Goal: Task Accomplishment & Management: Use online tool/utility

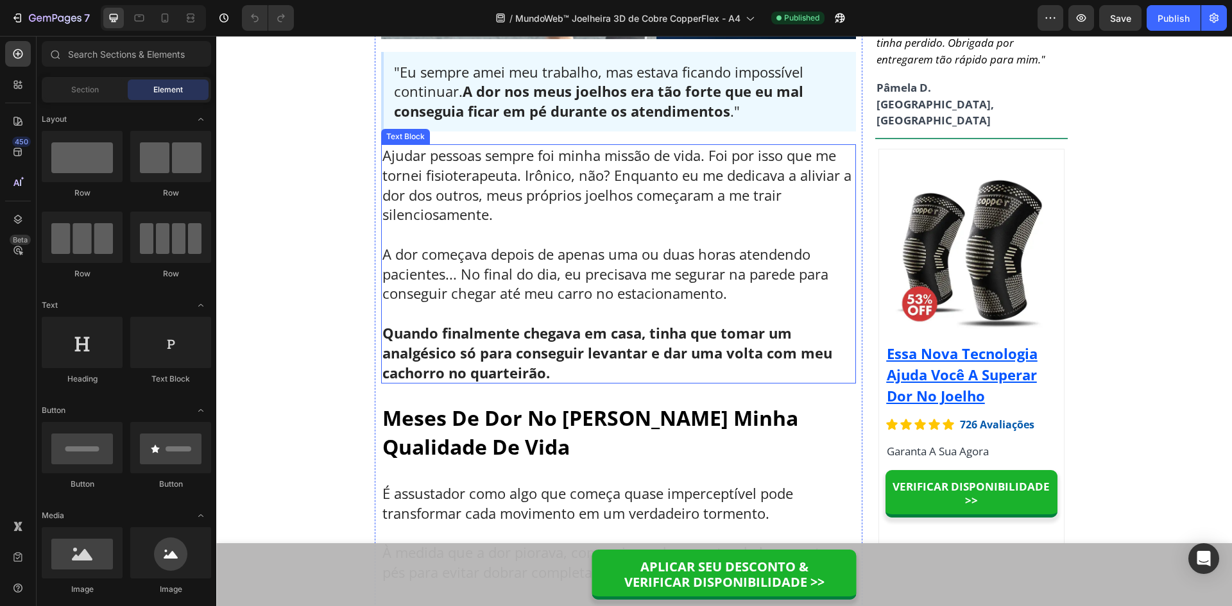
scroll to position [513, 0]
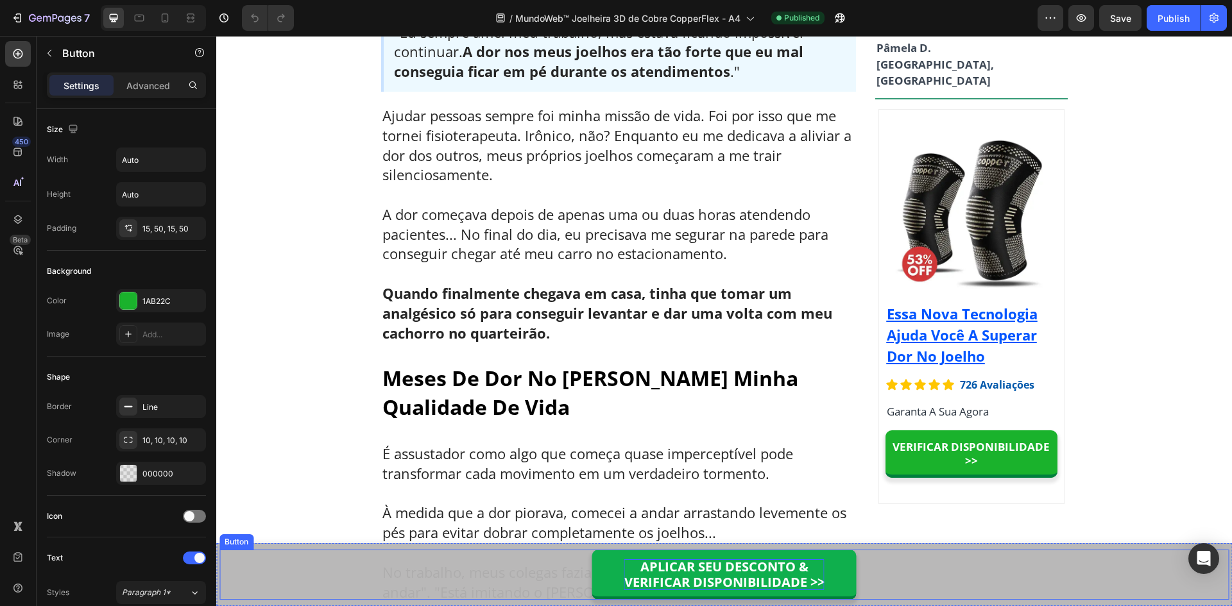
click at [732, 569] on p "APLICAR SEU DESCONTO & VERIFICAR DISPONIBILIDADE >>" at bounding box center [724, 575] width 200 height 31
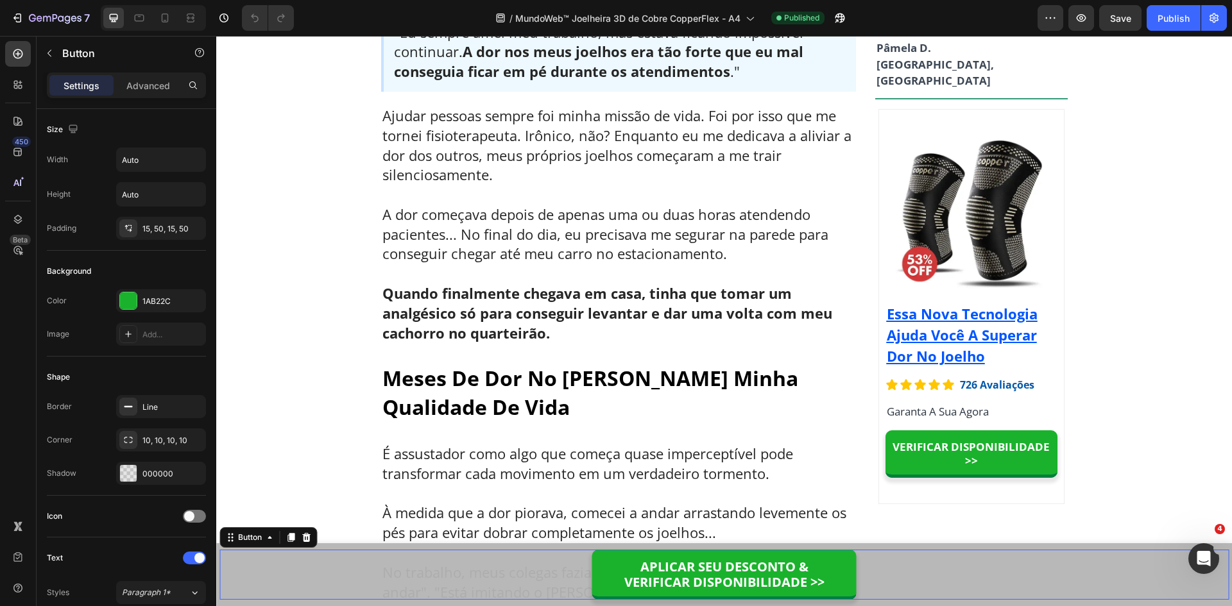
scroll to position [0, 0]
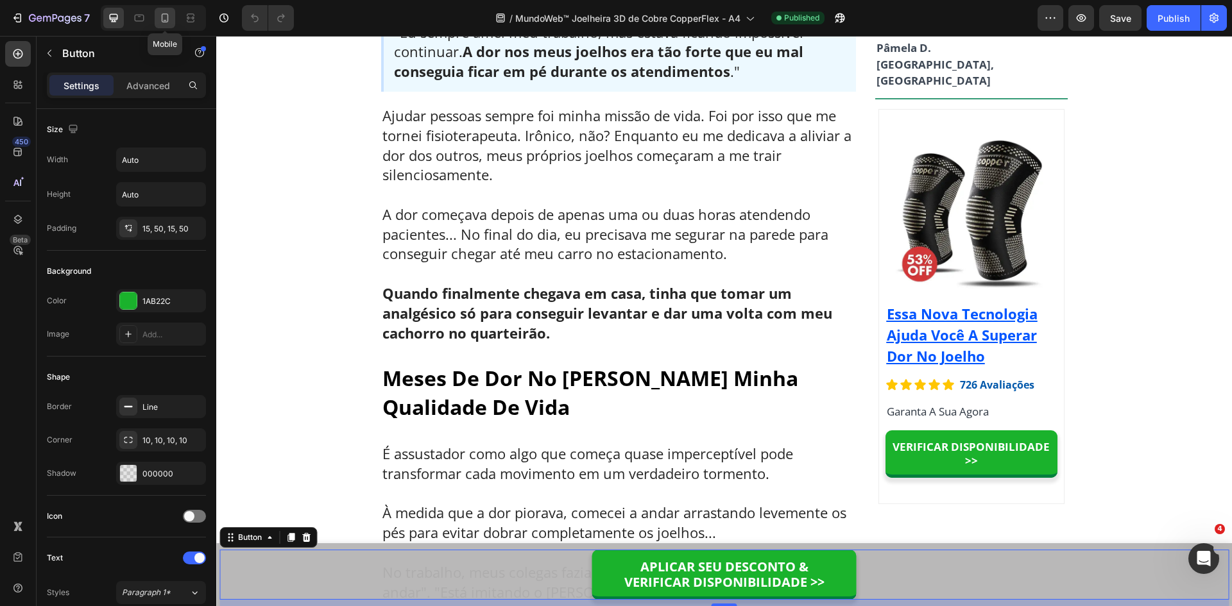
click at [155, 17] on div at bounding box center [165, 18] width 21 height 21
type input "100%"
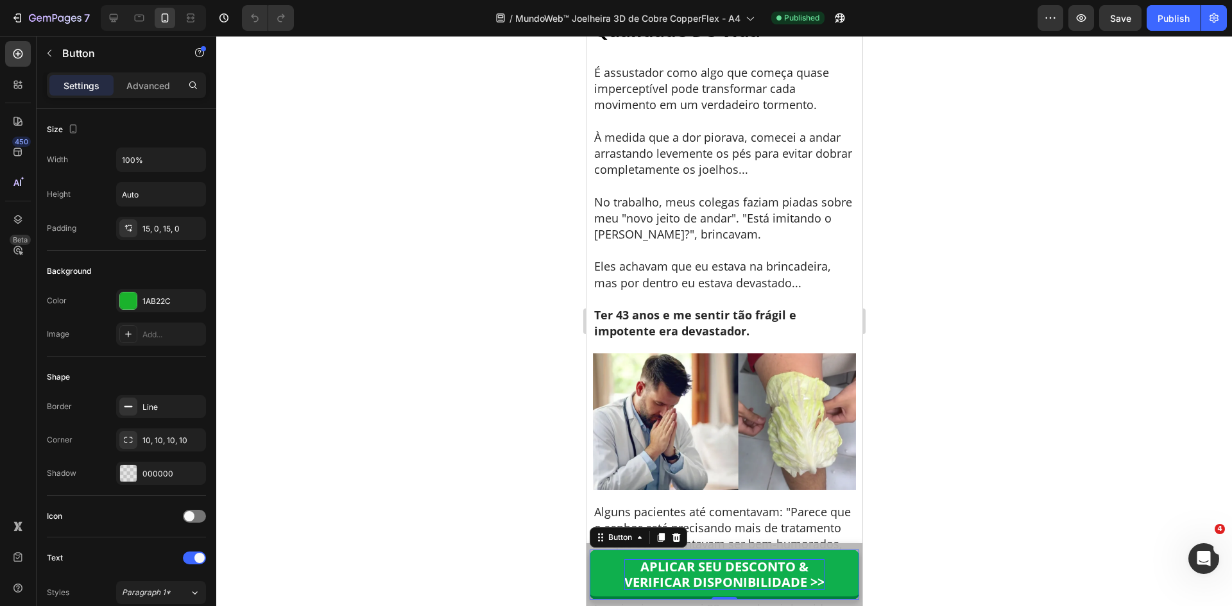
scroll to position [982, 0]
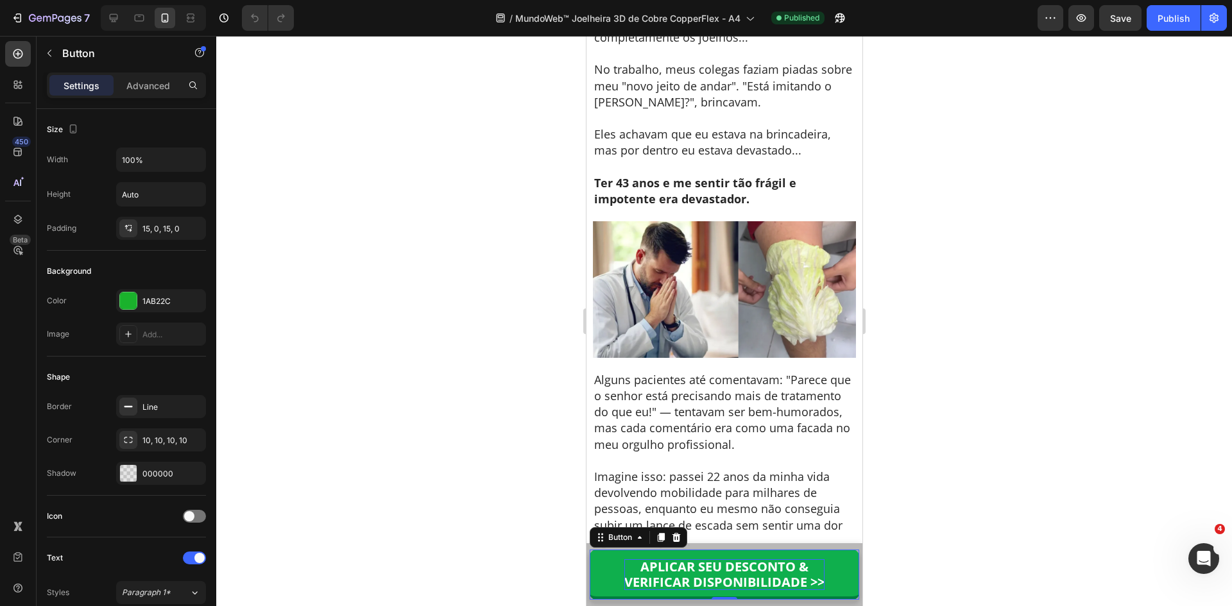
click at [707, 575] on p "APLICAR SEU DESCONTO & VERIFICAR DISPONIBILIDADE >>" at bounding box center [724, 575] width 200 height 31
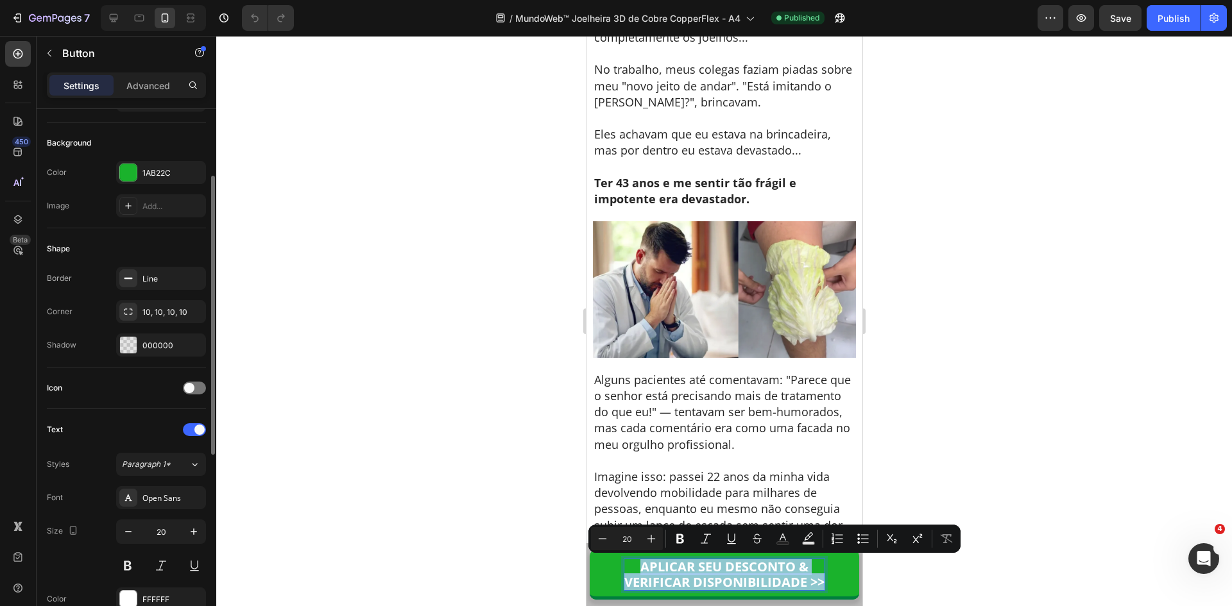
scroll to position [193, 0]
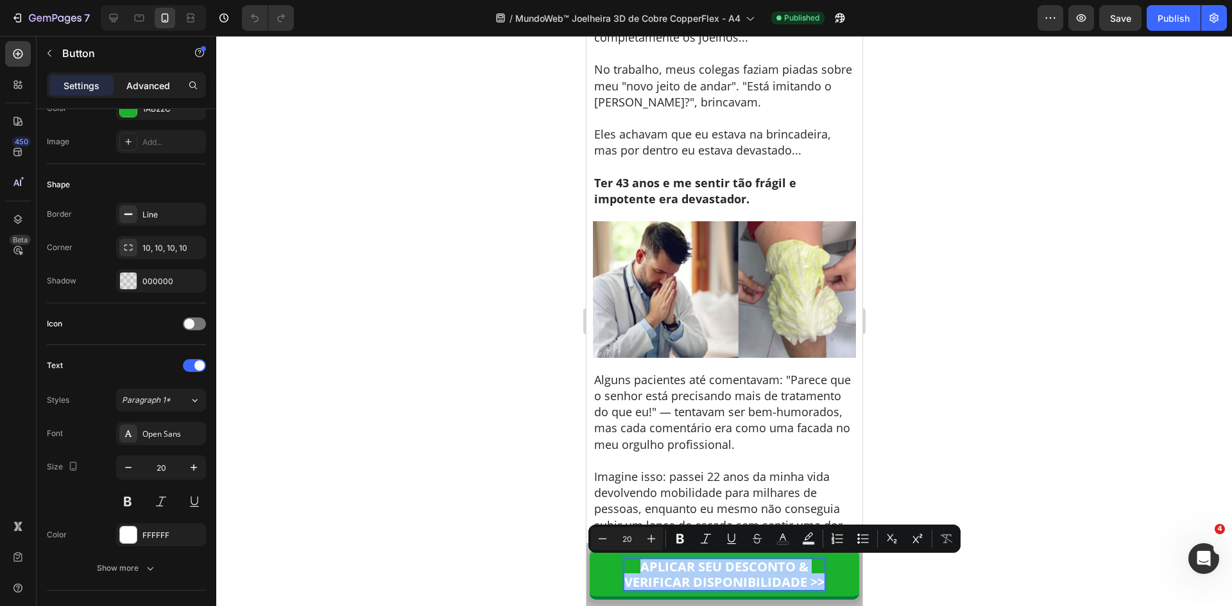
click at [139, 93] on div "Advanced" at bounding box center [148, 85] width 64 height 21
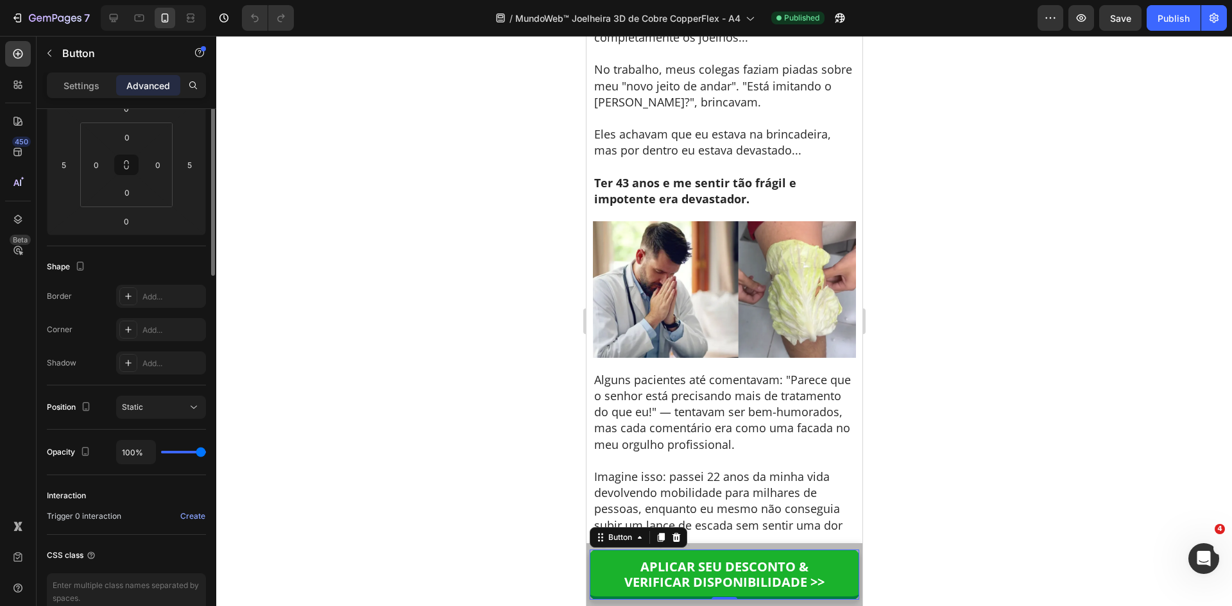
scroll to position [0, 0]
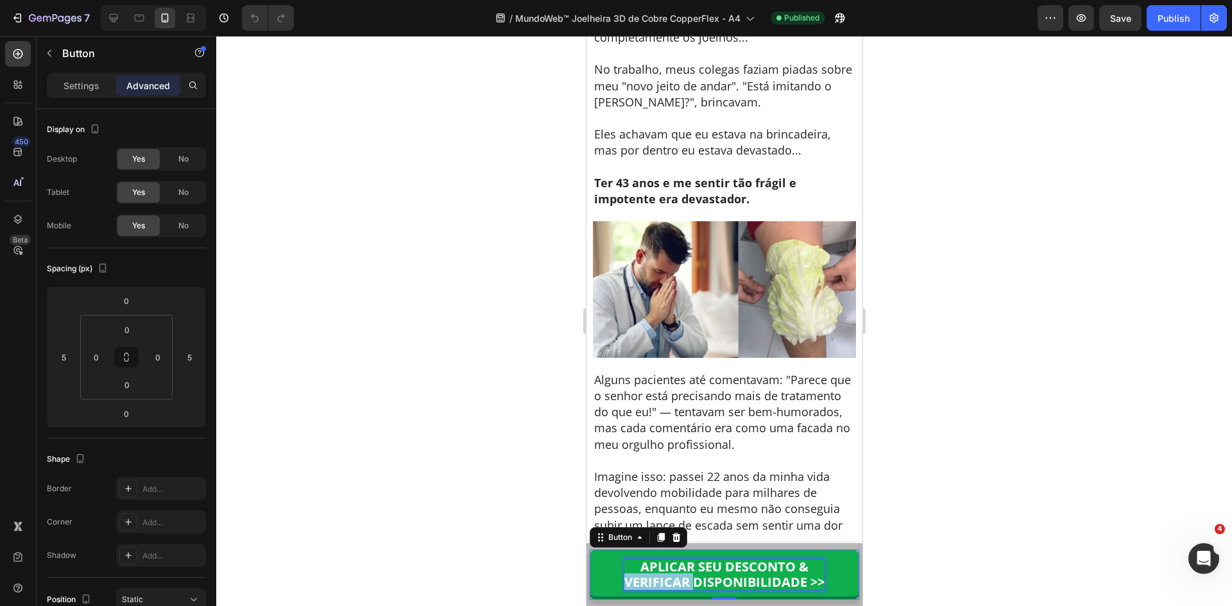
click at [669, 574] on p "APLICAR SEU DESCONTO & VERIFICAR DISPONIBILIDADE >>" at bounding box center [724, 575] width 200 height 31
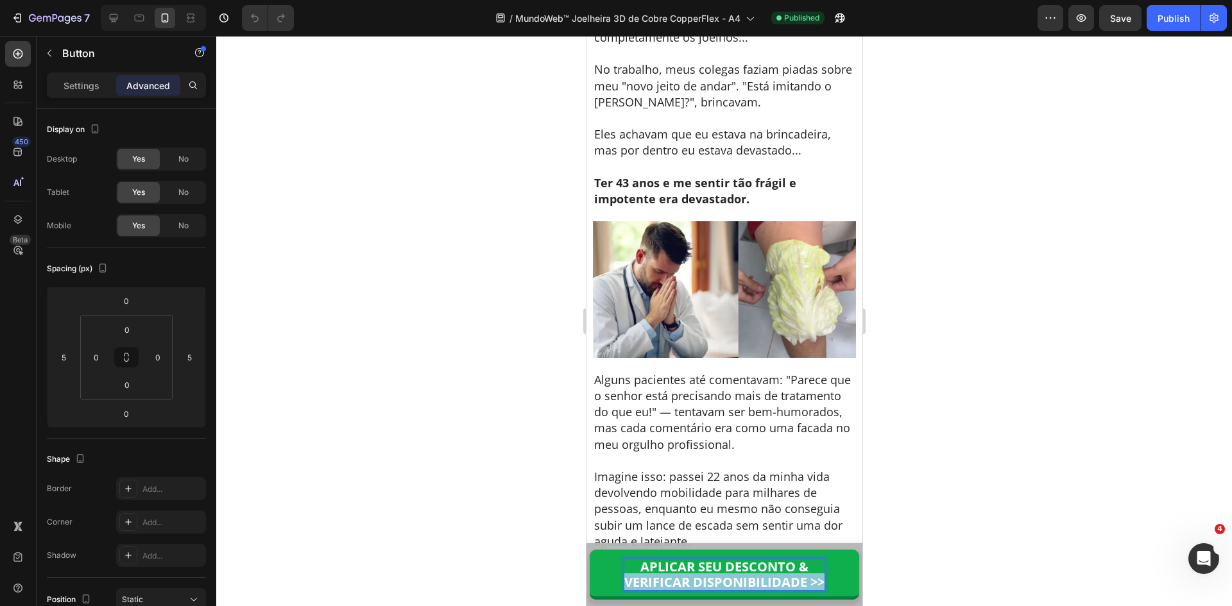
click at [669, 574] on p "APLICAR SEU DESCONTO & VERIFICAR DISPONIBILIDADE >>" at bounding box center [724, 575] width 200 height 31
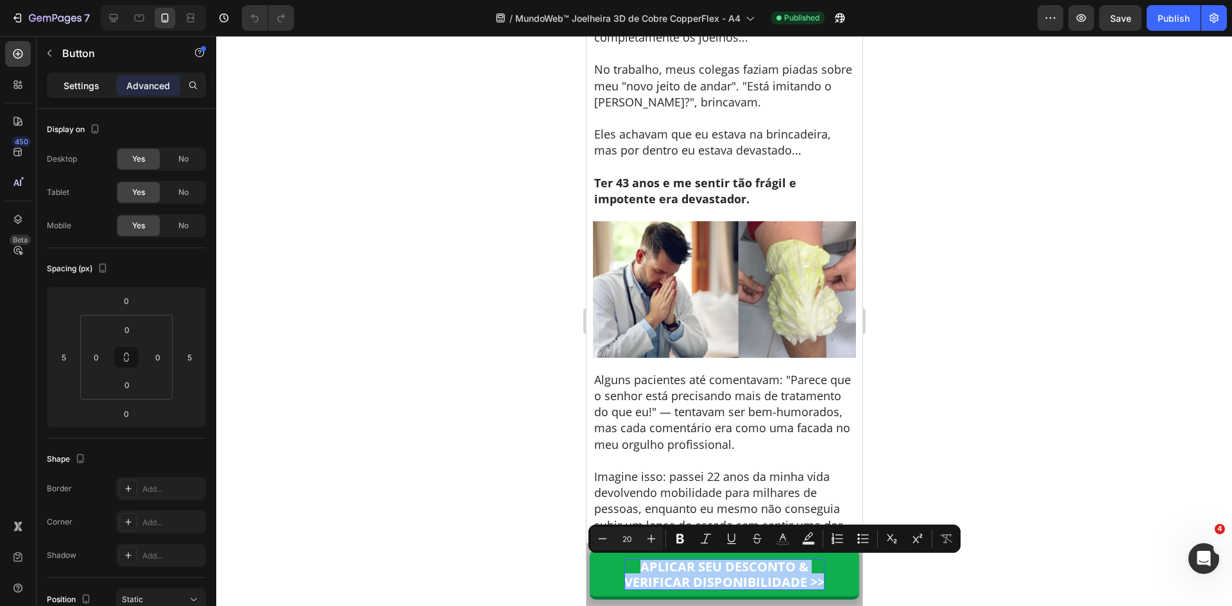
click at [92, 85] on p "Settings" at bounding box center [82, 85] width 36 height 13
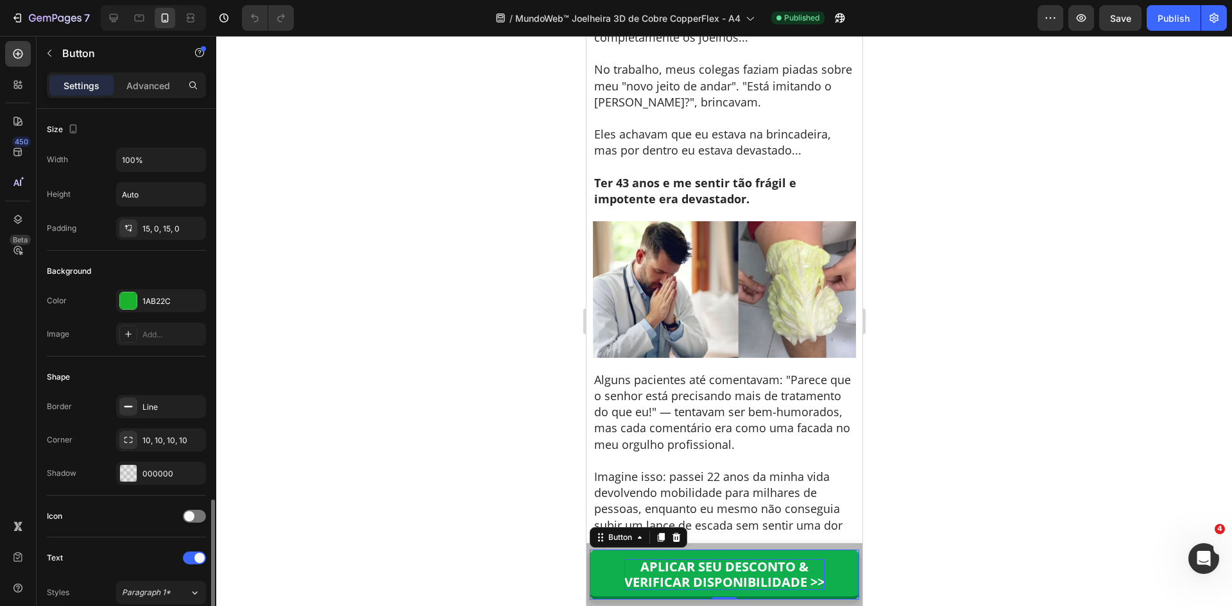
scroll to position [257, 0]
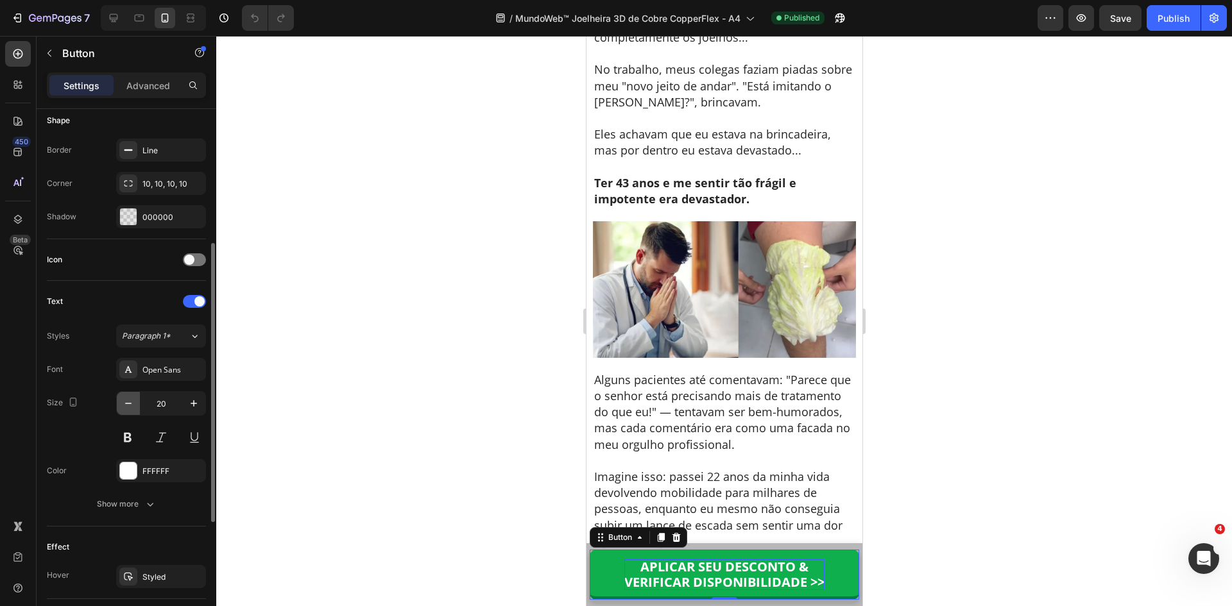
click at [136, 406] on button "button" at bounding box center [128, 403] width 23 height 23
type input "18"
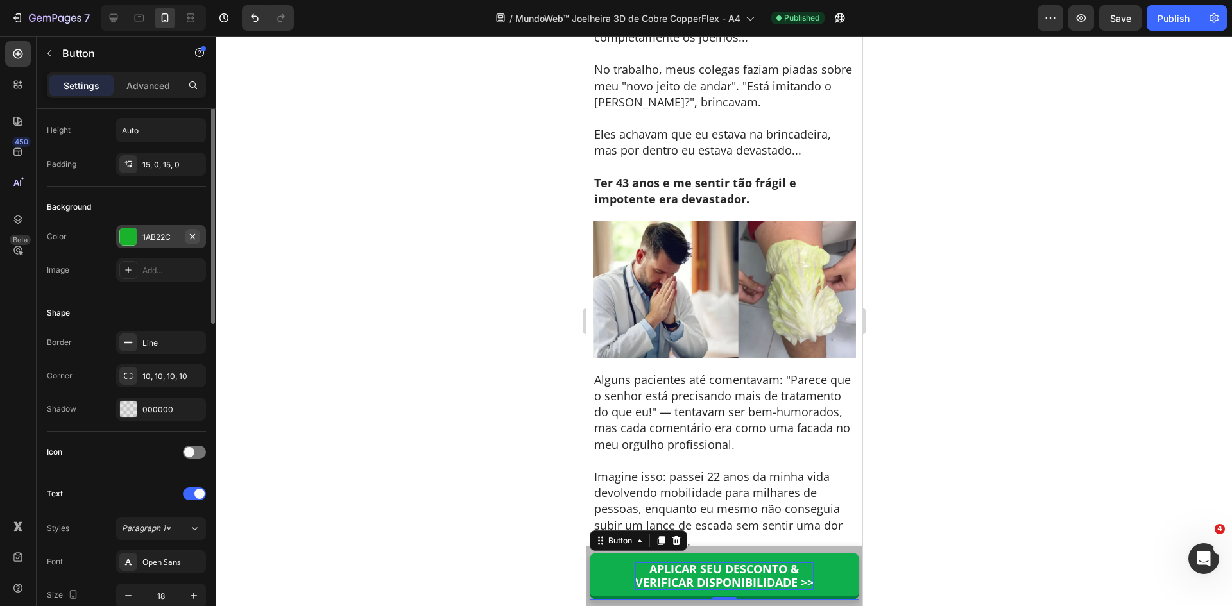
scroll to position [0, 0]
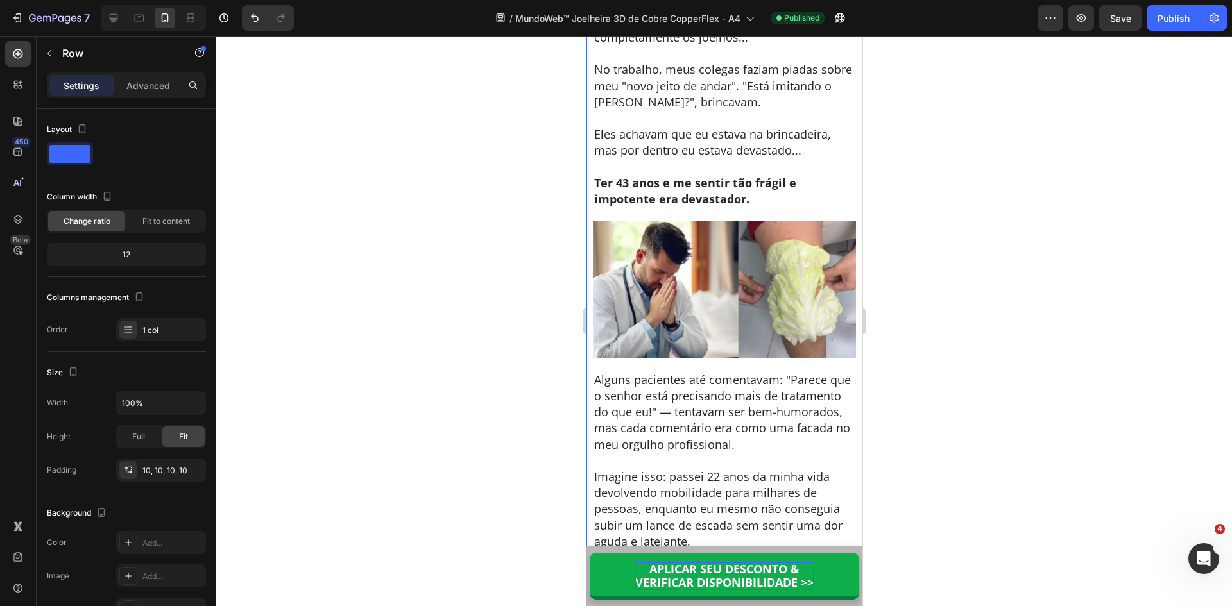
drag, startPoint x: 851, startPoint y: 112, endPoint x: 858, endPoint y: 110, distance: 7.5
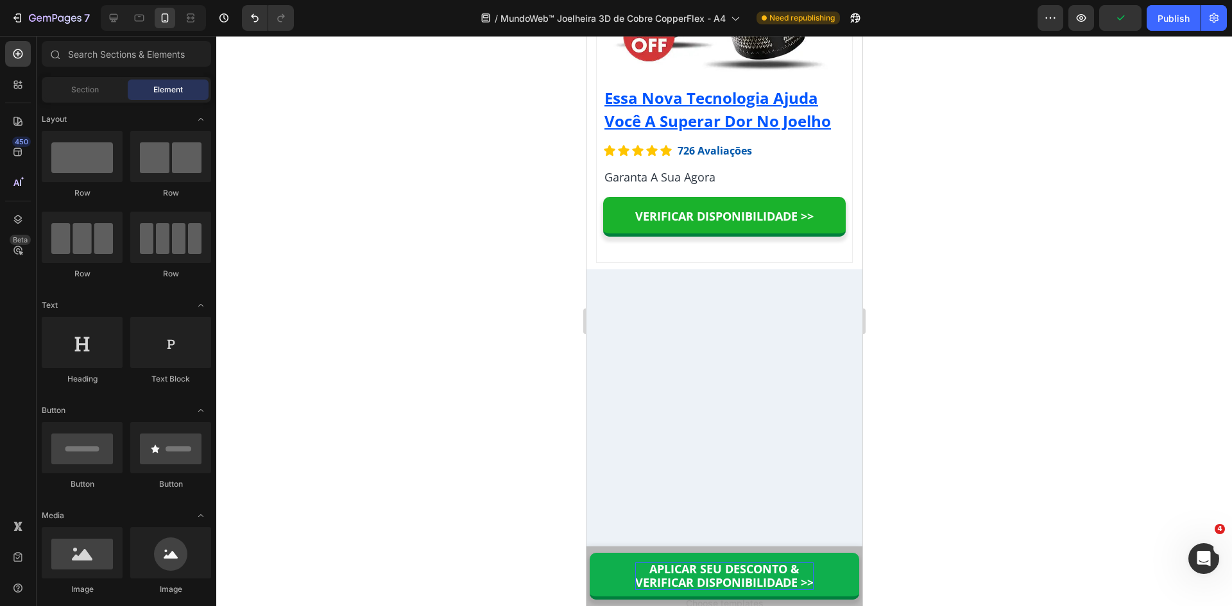
scroll to position [10204, 0]
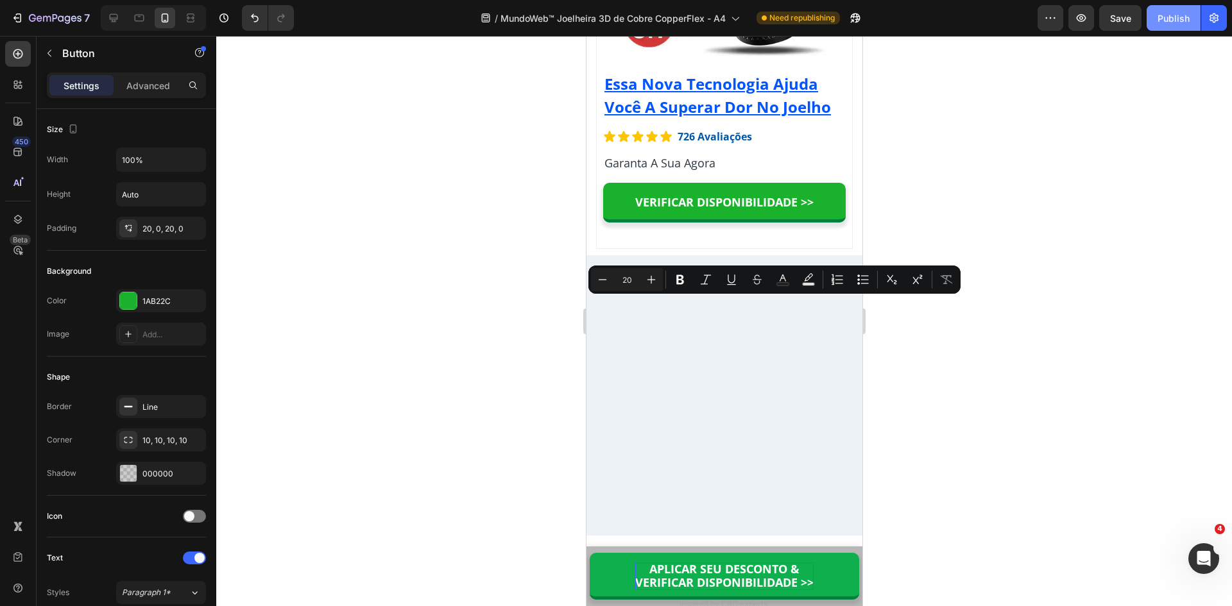
click at [1169, 24] on div "Publish" at bounding box center [1174, 18] width 32 height 13
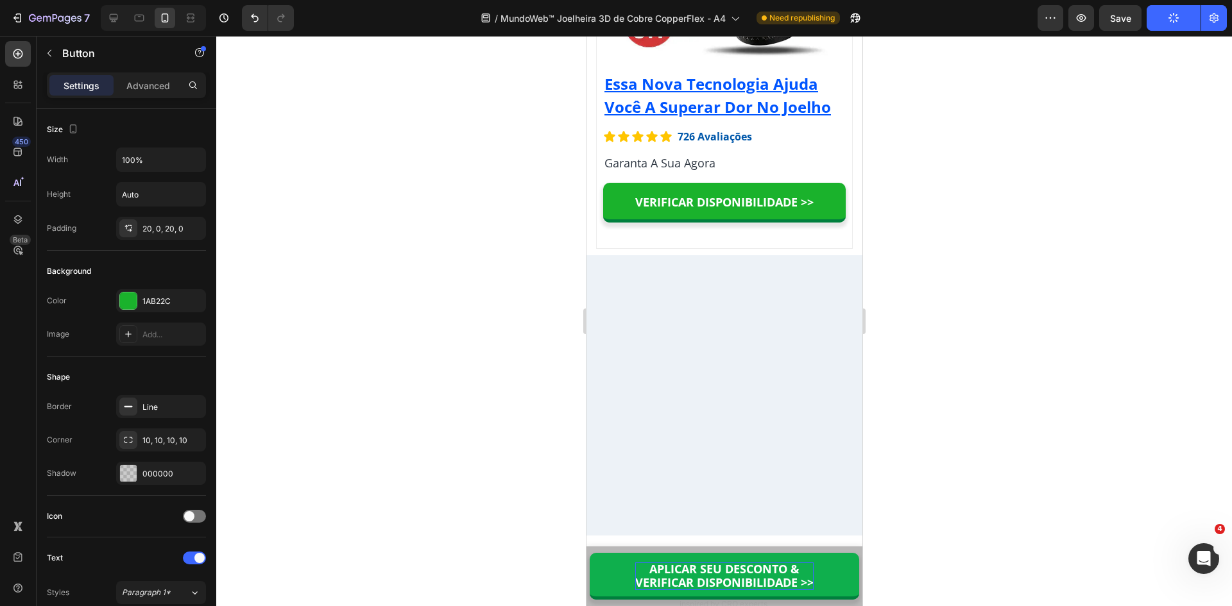
click at [918, 112] on div at bounding box center [724, 321] width 1016 height 571
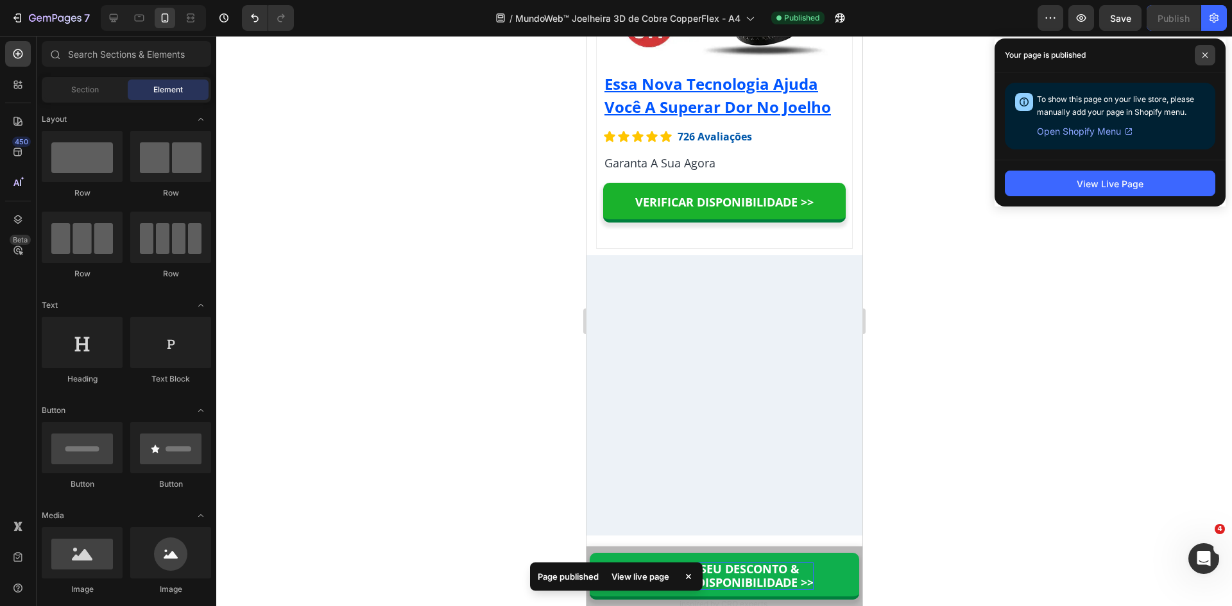
click at [1203, 56] on icon at bounding box center [1205, 55] width 6 height 6
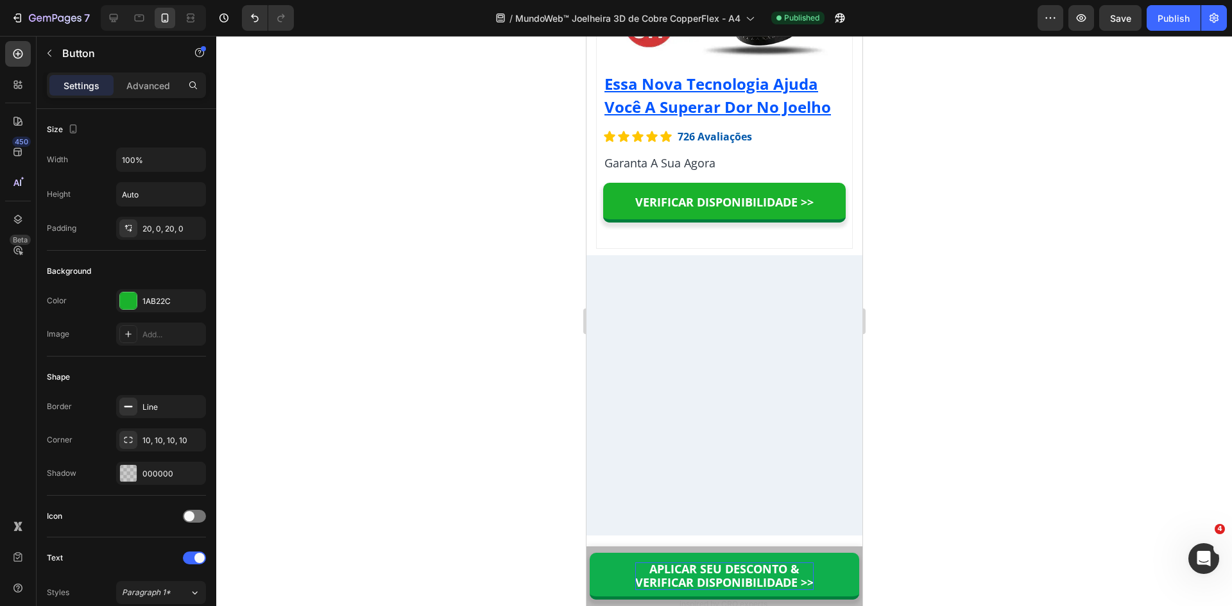
click at [718, 568] on p "APLICAR SEU DESCONTO & VERIFICAR DISPONIBILIDADE >>" at bounding box center [724, 577] width 178 height 28
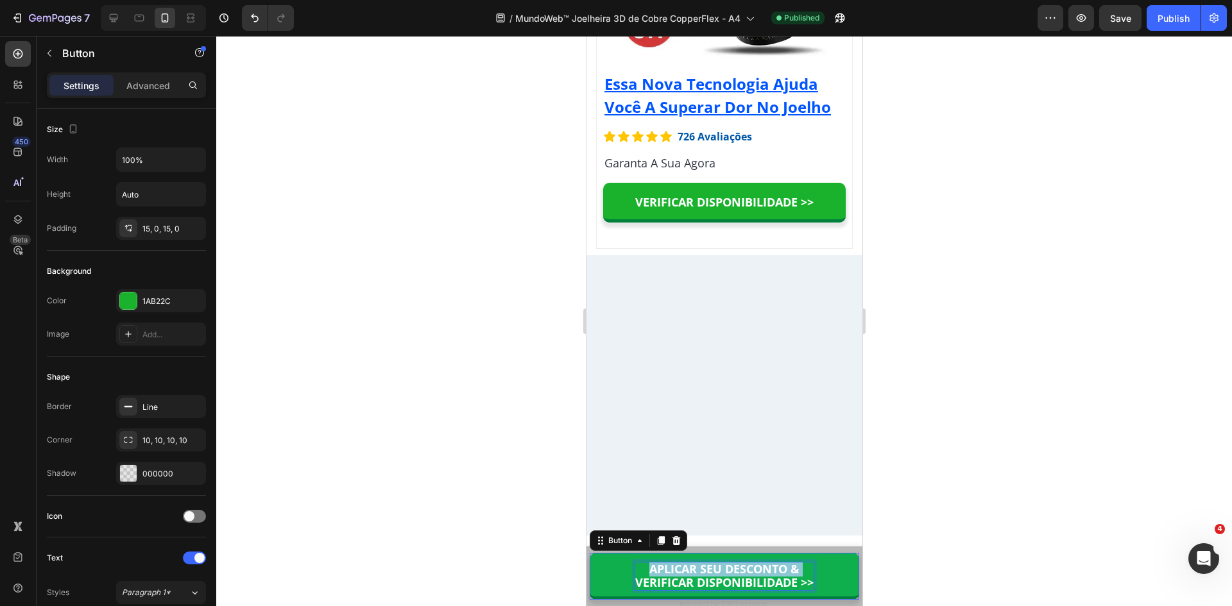
click at [718, 568] on p "APLICAR SEU DESCONTO & VERIFICAR DISPONIBILIDADE >>" at bounding box center [724, 577] width 178 height 28
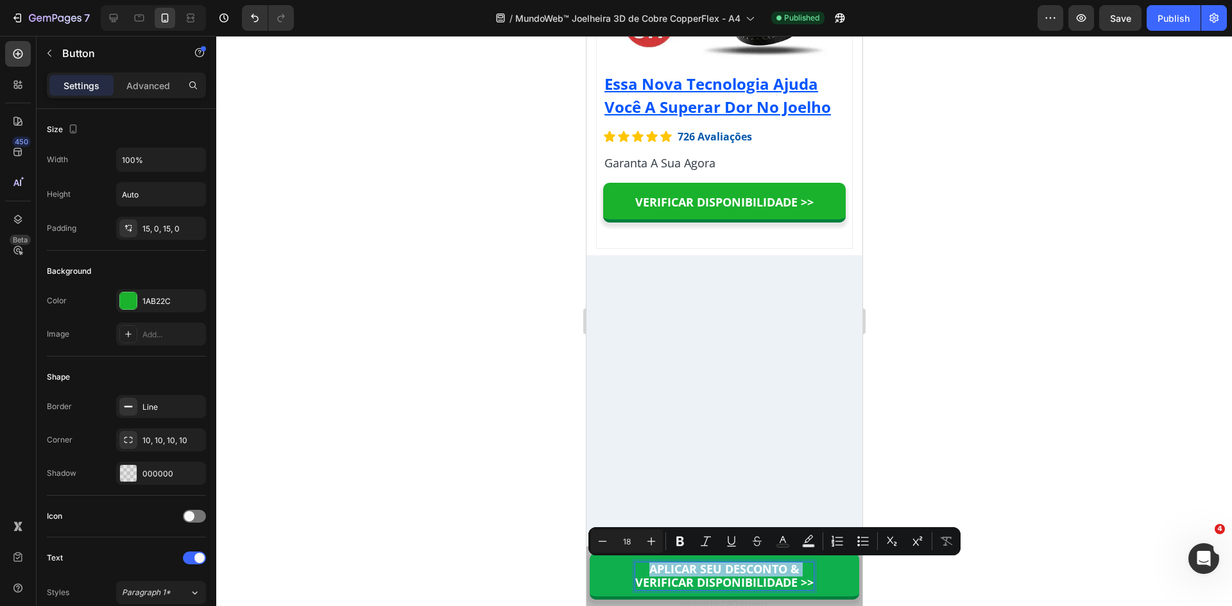
click at [718, 568] on p "APLICAR SEU DESCONTO & VERIFICAR DISPONIBILIDADE >>" at bounding box center [724, 577] width 178 height 28
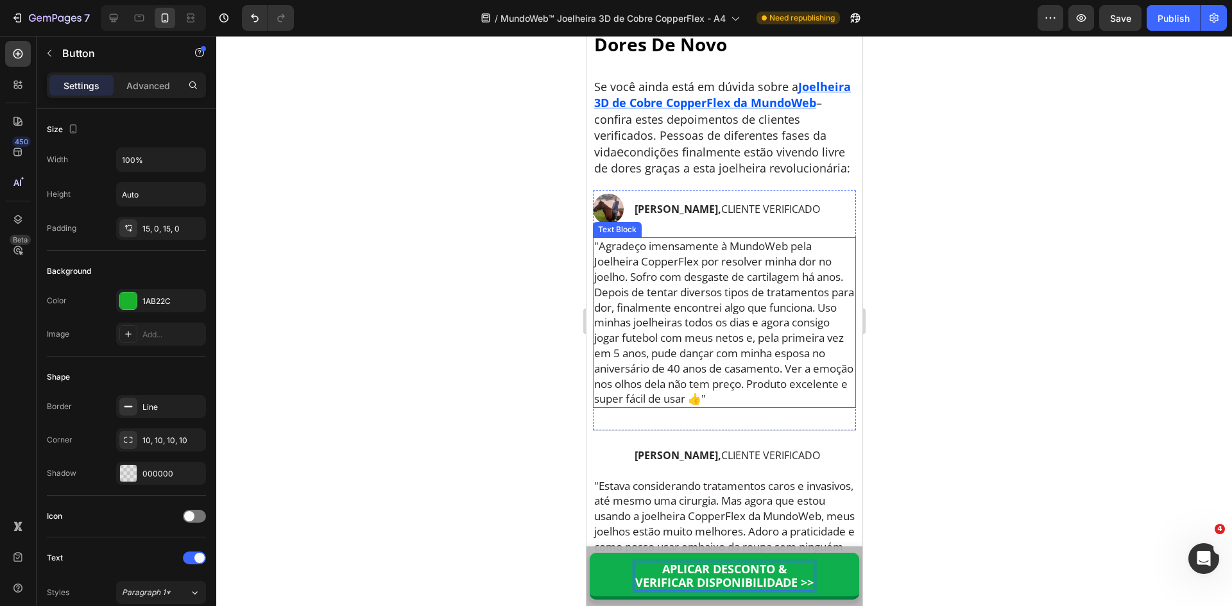
scroll to position [7829, 0]
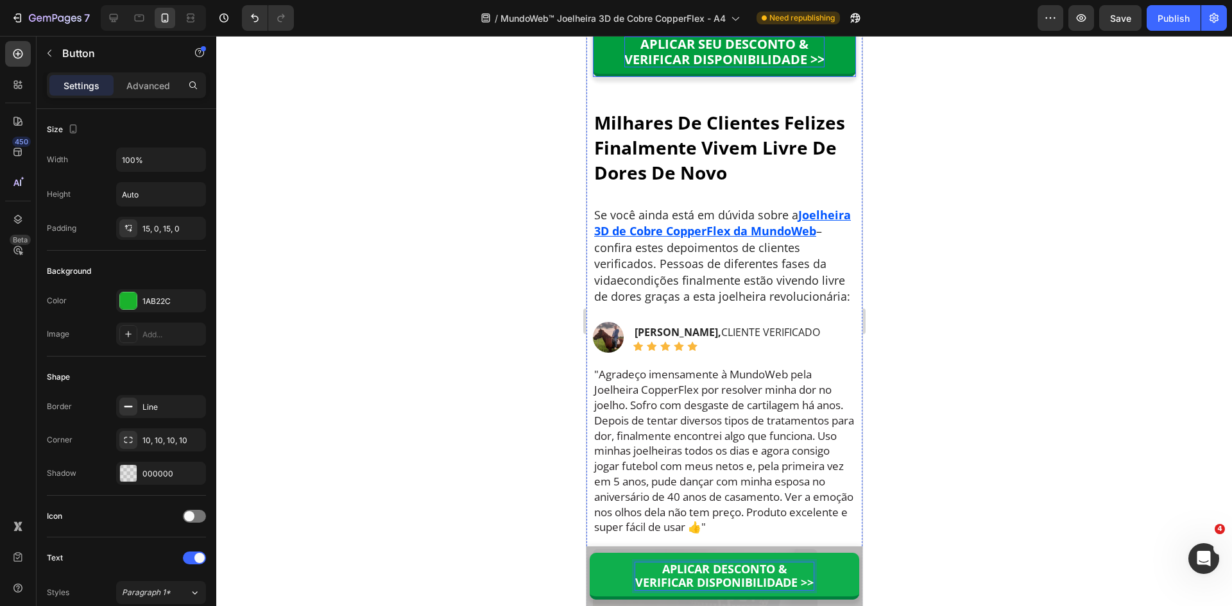
click at [714, 67] on p "APLICAR SEU DESCONTO & VERIFICAR DISPONIBILIDADE >>" at bounding box center [724, 52] width 200 height 31
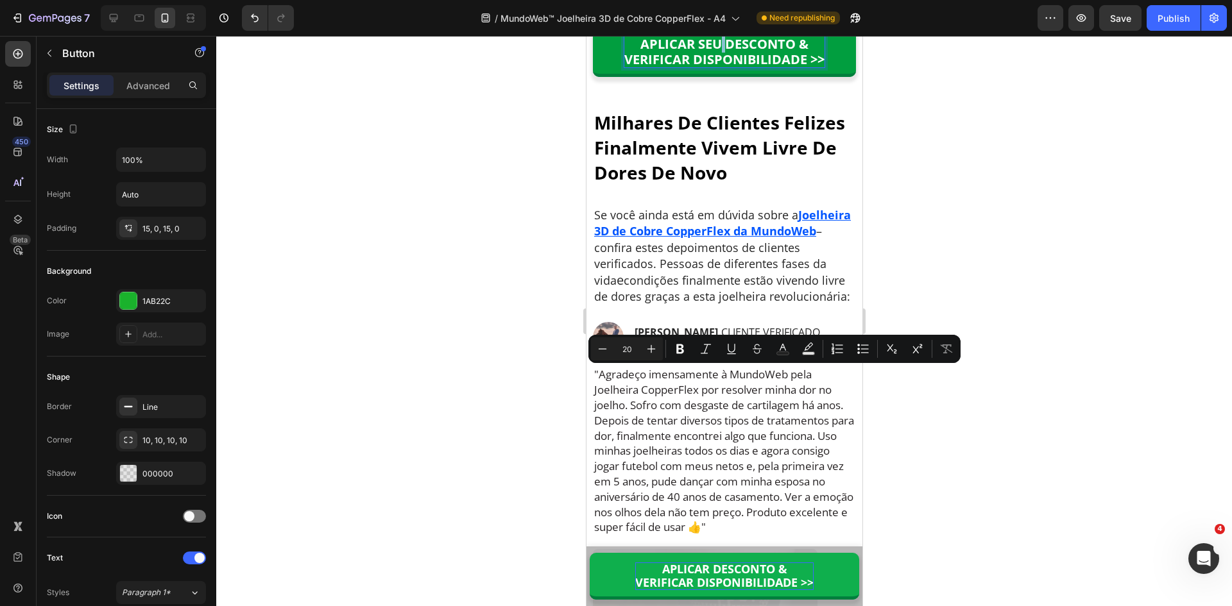
click at [718, 67] on p "APLICAR SEU DESCONTO & VERIFICAR DISPONIBILIDADE >>" at bounding box center [724, 52] width 200 height 31
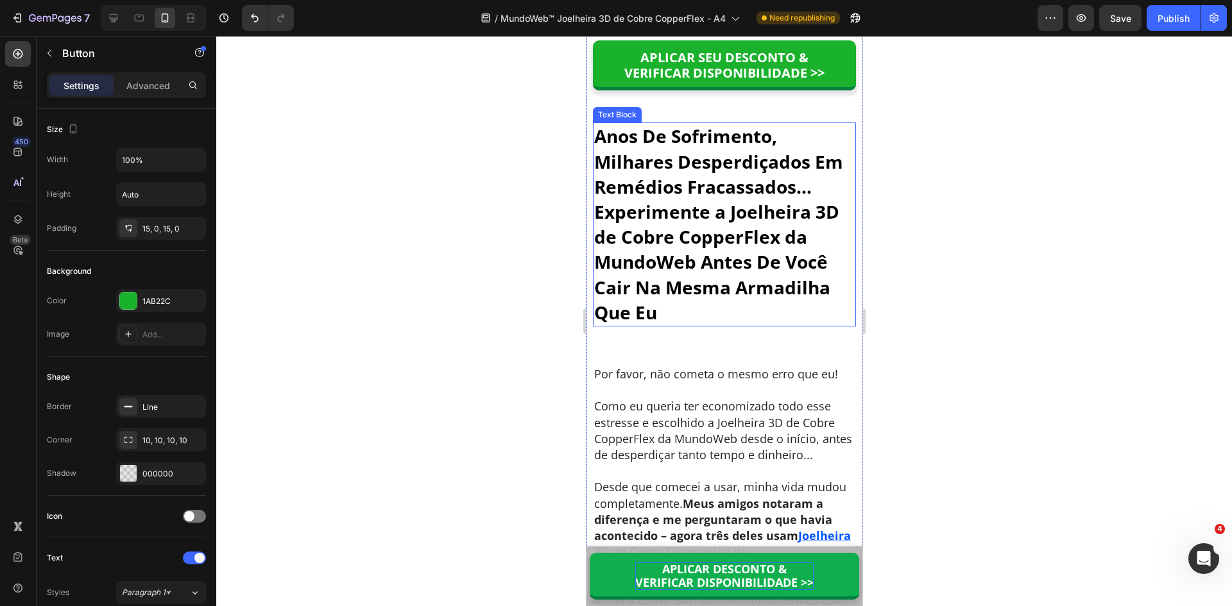
scroll to position [6738, 0]
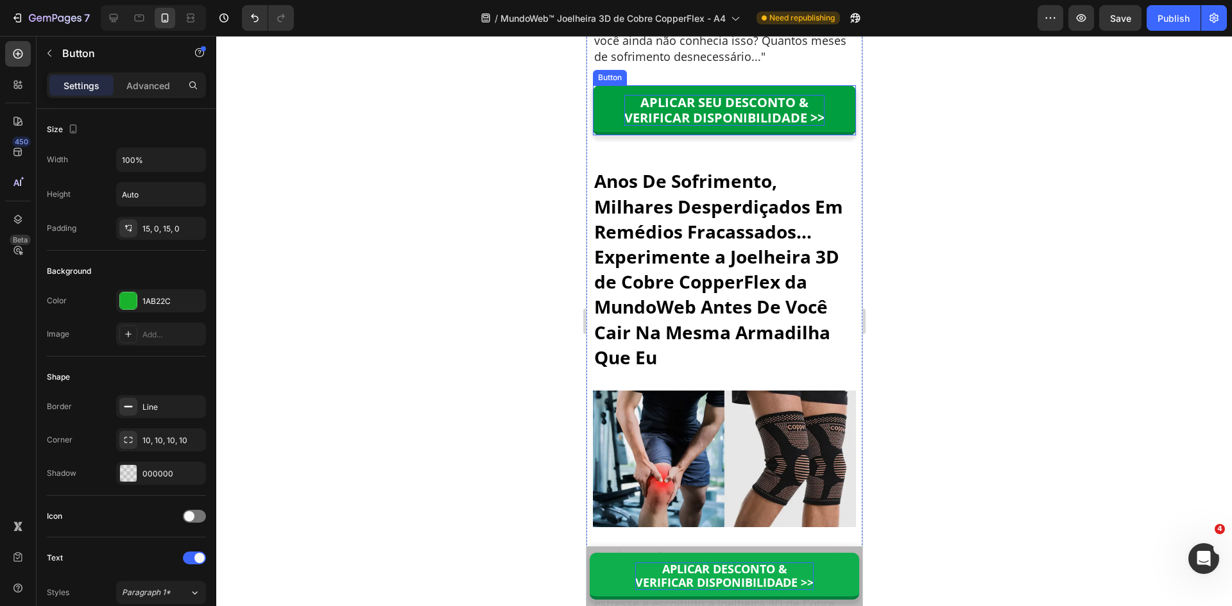
click at [718, 126] on p "APLICAR SEU DESCONTO & VERIFICAR DISPONIBILIDADE >>" at bounding box center [724, 110] width 200 height 31
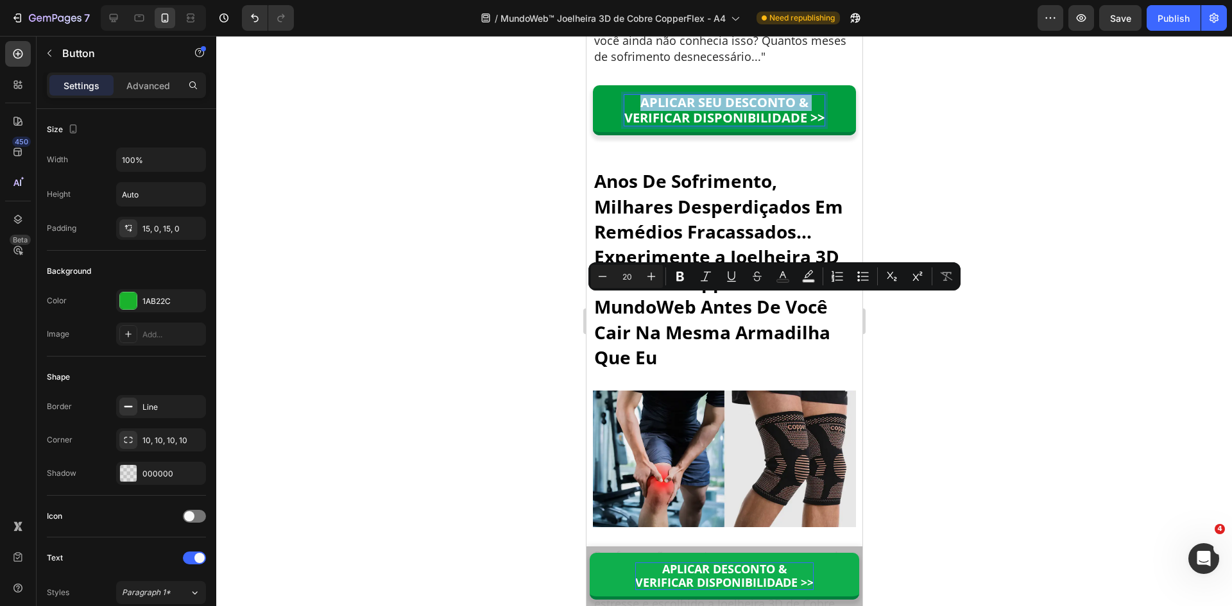
click at [718, 126] on p "APLICAR SEU DESCONTO & VERIFICAR DISPONIBILIDADE >>" at bounding box center [724, 110] width 200 height 31
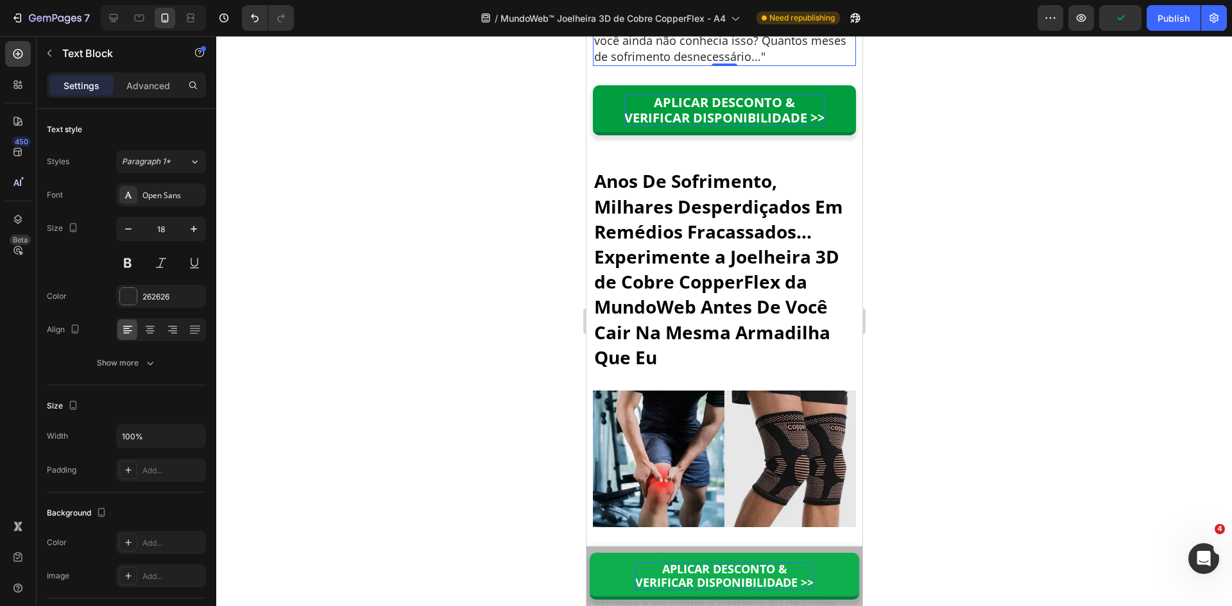
click at [449, 98] on div at bounding box center [724, 321] width 1016 height 571
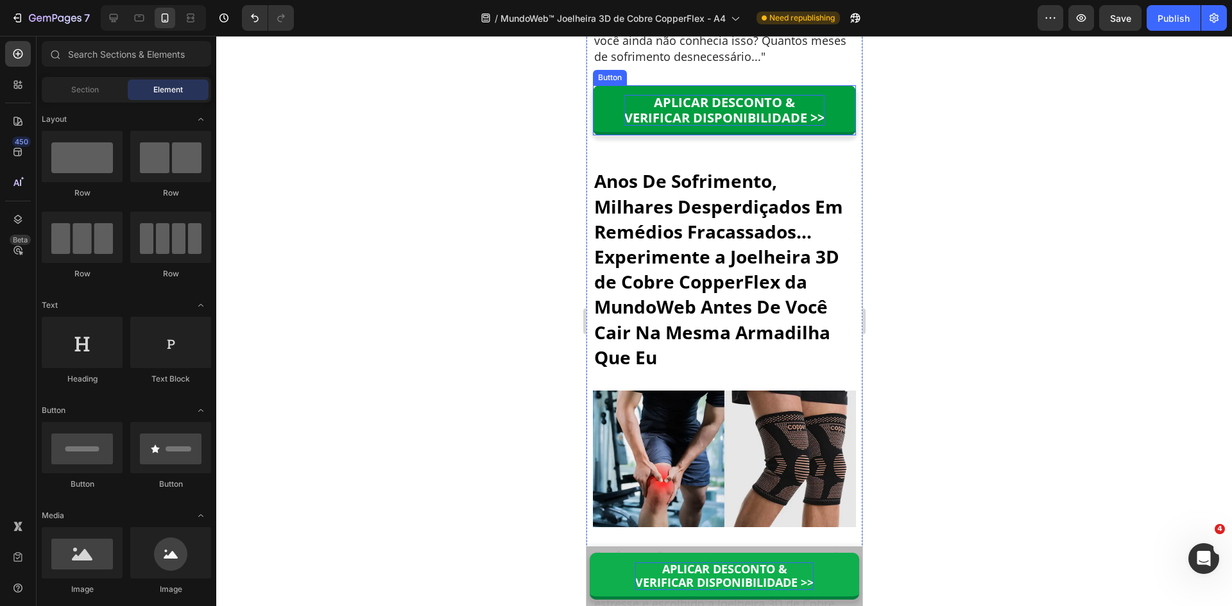
click at [704, 126] on p "APLICAR DESCONTO & VERIFICAR DISPONIBILIDADE >>" at bounding box center [724, 110] width 200 height 31
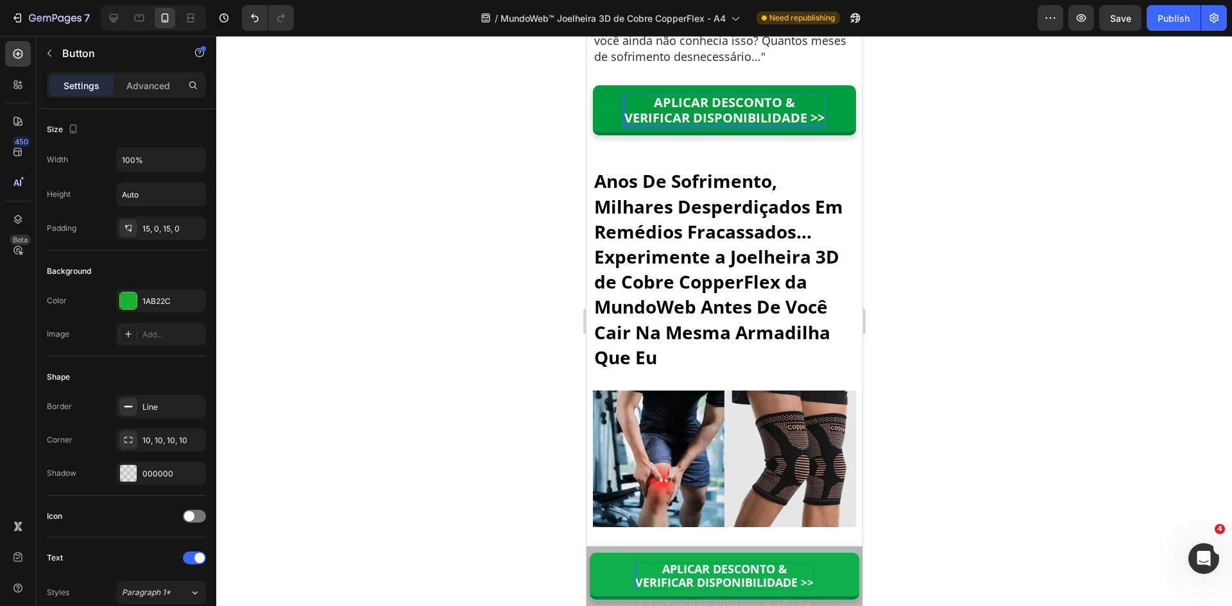
click at [705, 126] on p "APLICAR DESCONTO & VERIFICAR DISPONIBILIDADE >>" at bounding box center [724, 110] width 200 height 31
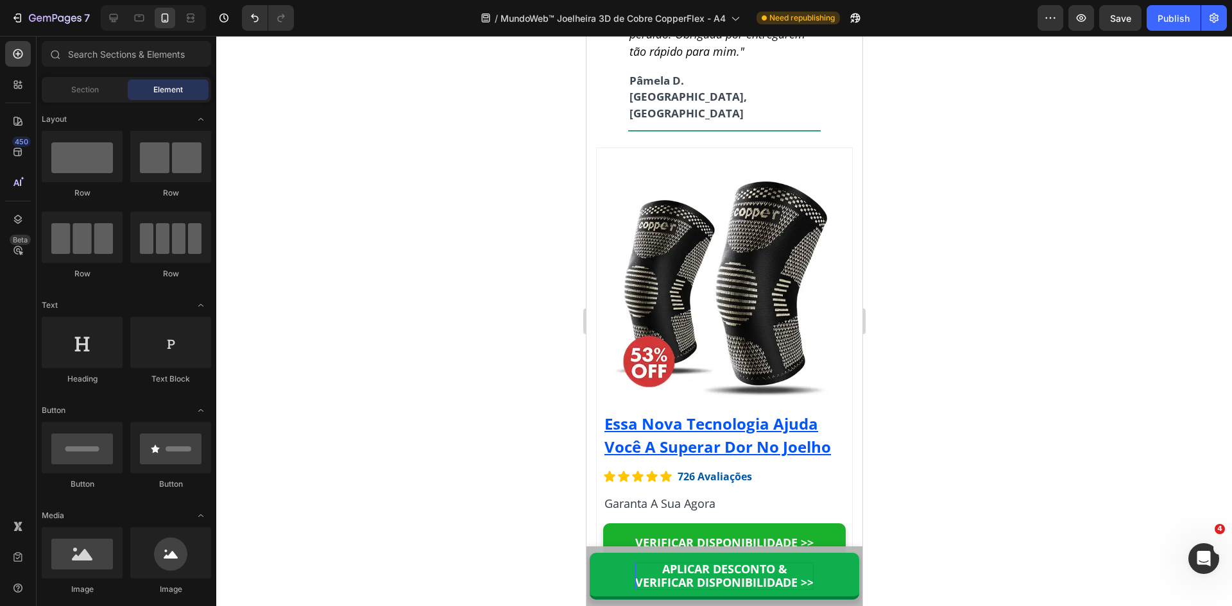
scroll to position [10403, 0]
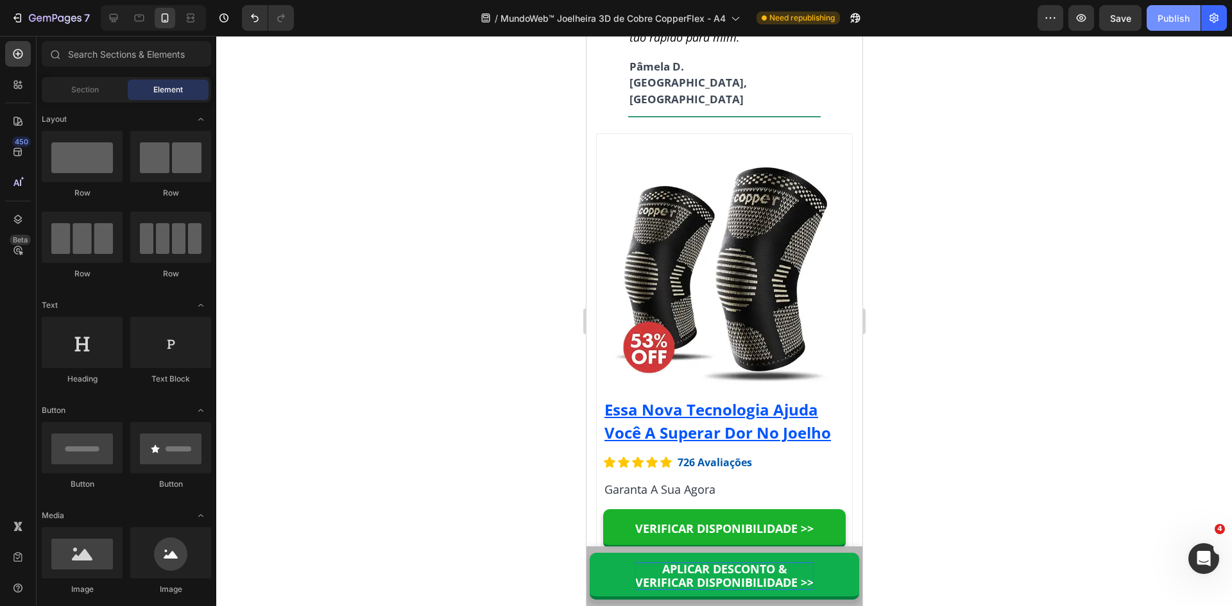
click at [1160, 19] on div "Publish" at bounding box center [1174, 18] width 32 height 13
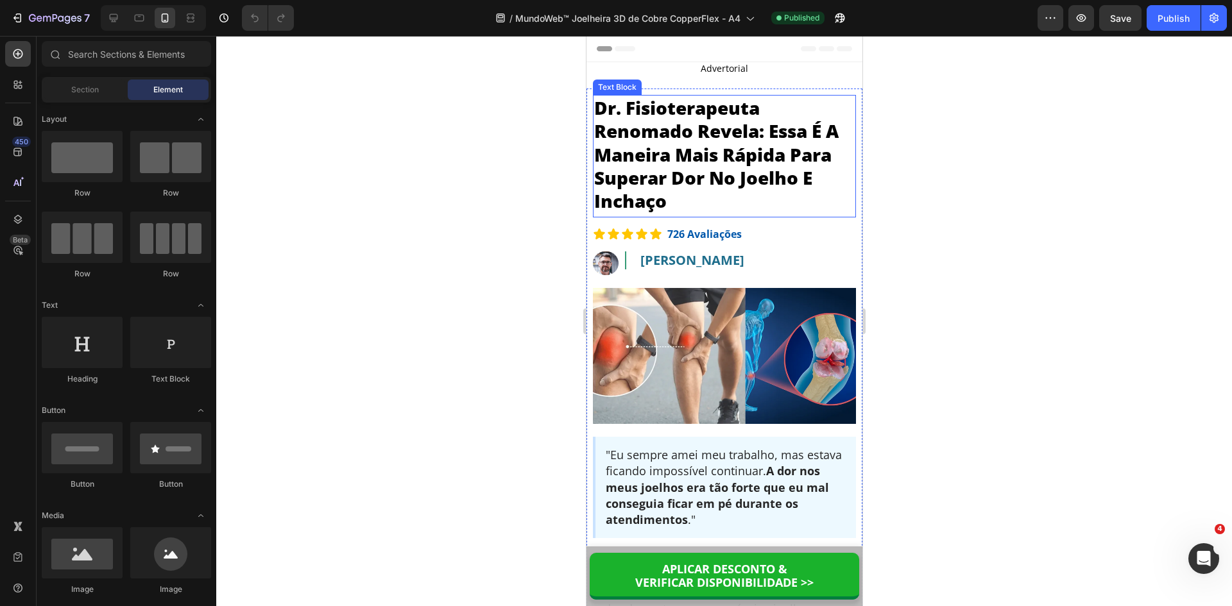
click at [683, 132] on p "Dr. Fisioterapeuta Renomado Revela: Essa É A Maneira Mais Rápida Para Superar D…" at bounding box center [724, 154] width 261 height 117
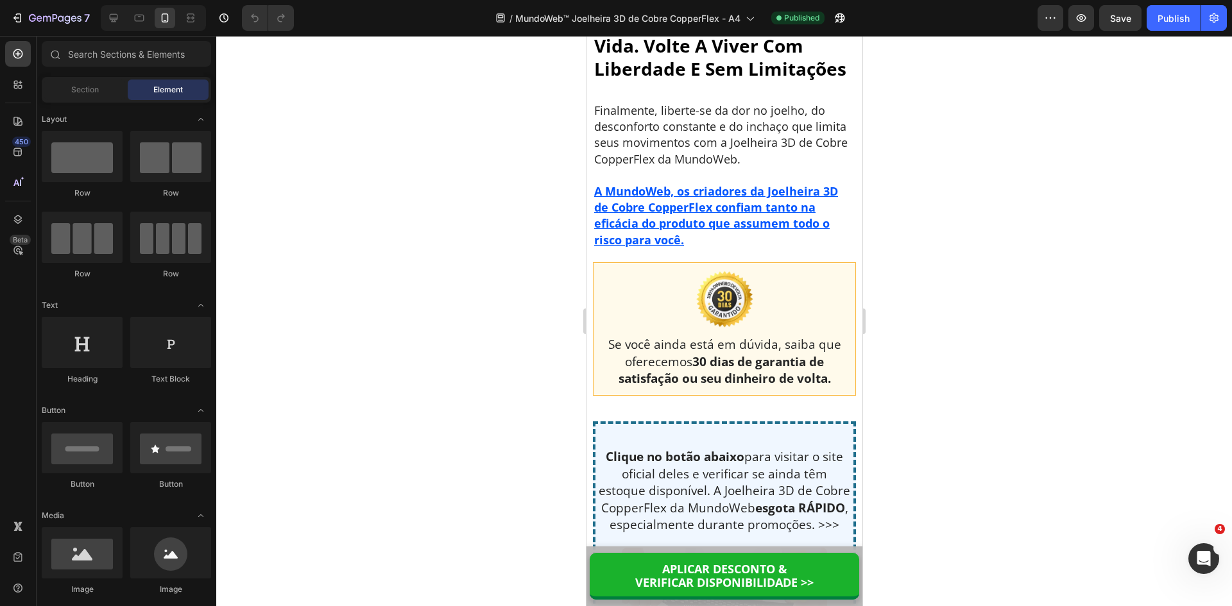
scroll to position [8966, 0]
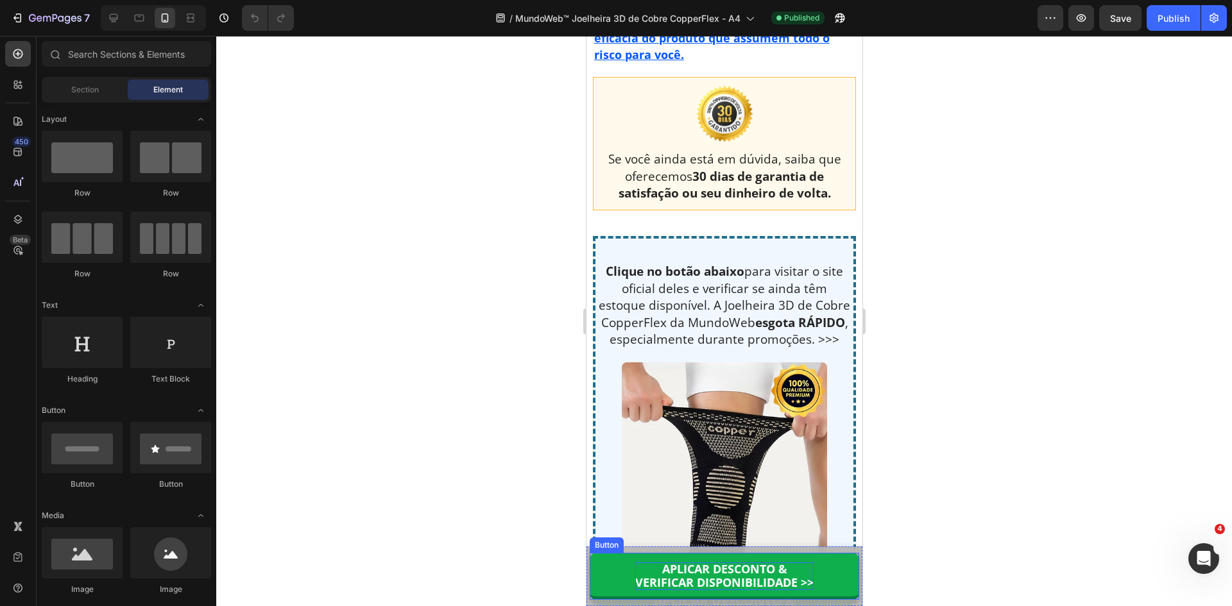
click at [710, 569] on p "APLICAR DESCONTO & VERIFICAR DISPONIBILIDADE >>" at bounding box center [724, 577] width 178 height 28
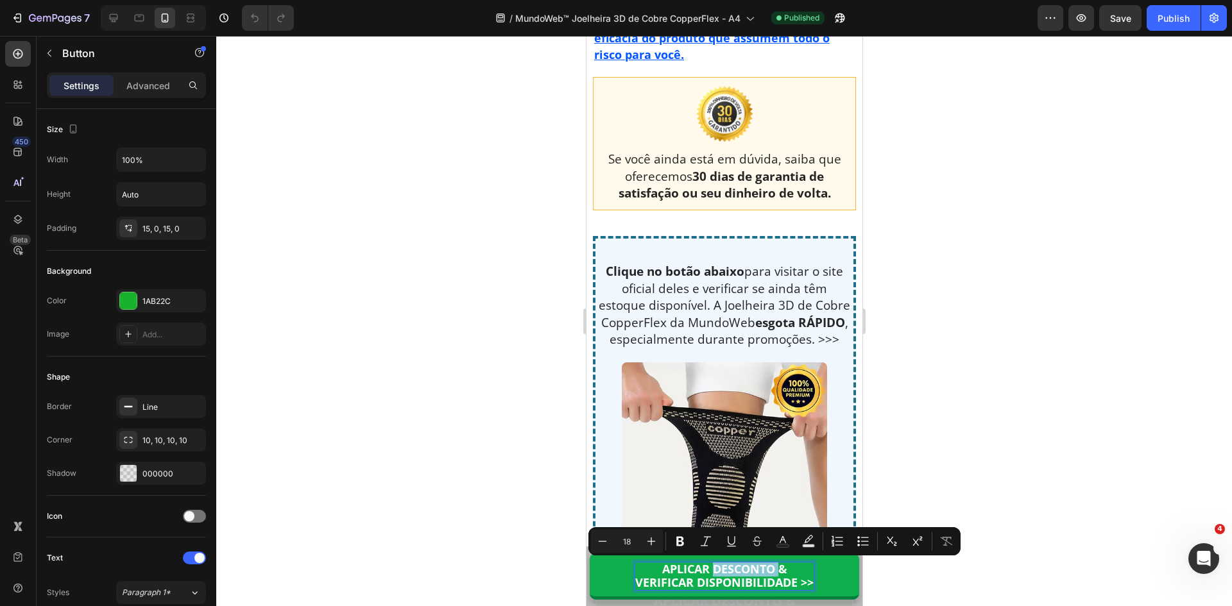
click at [709, 571] on p "APLICAR DESCONTO & VERIFICAR DISPONIBILIDADE >>" at bounding box center [724, 577] width 178 height 28
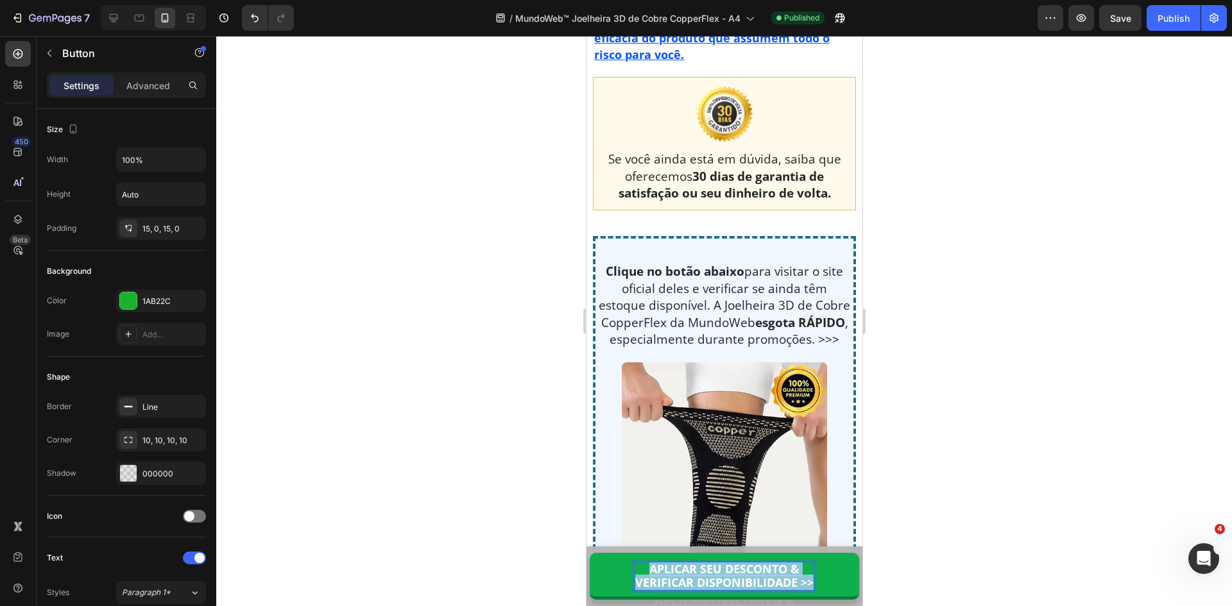
copy p "APLICAR SEU DESCONTO & VERIFICAR DISPONIBILIDADE >>"
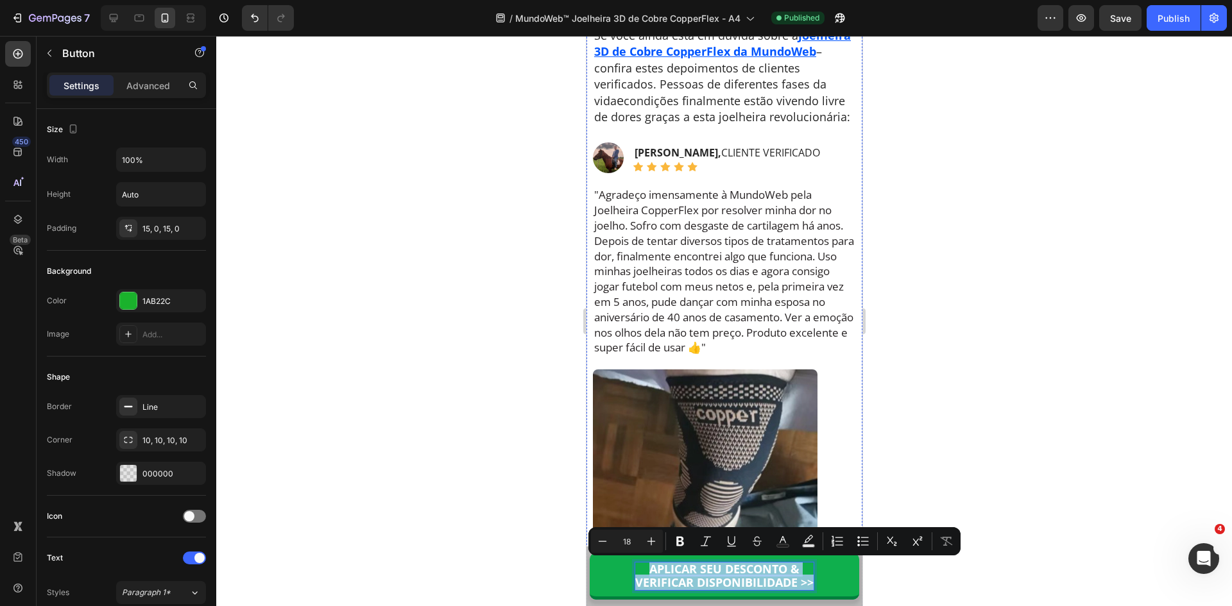
scroll to position [8132, 0]
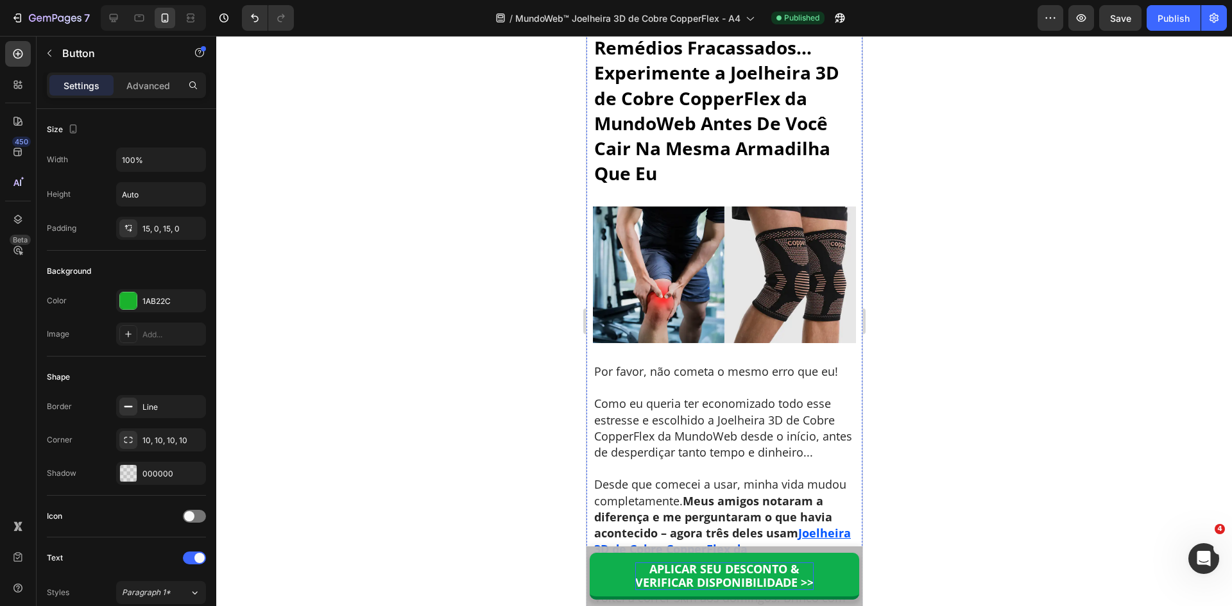
scroll to position [6912, 0]
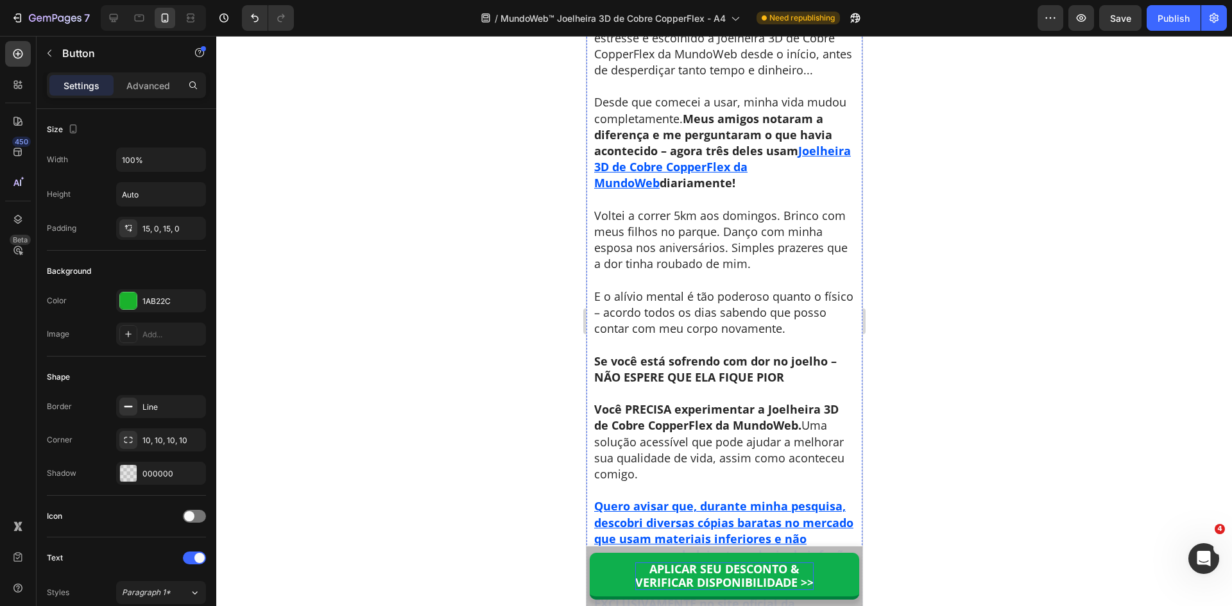
scroll to position [7169, 0]
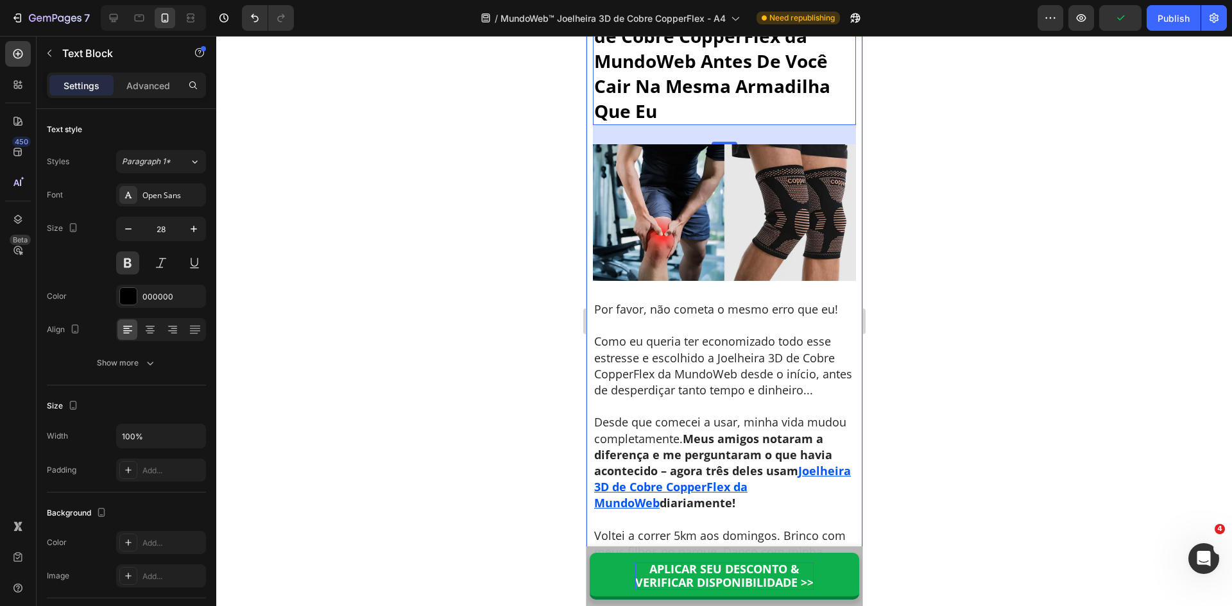
scroll to position [7041, 0]
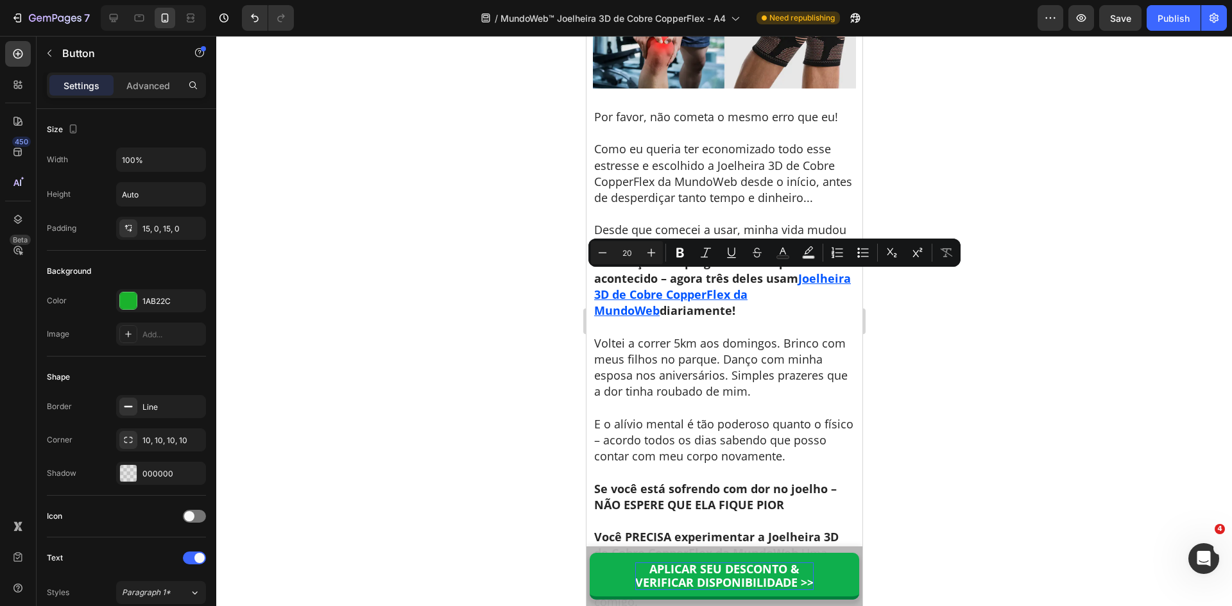
click at [951, 356] on div at bounding box center [724, 321] width 1016 height 571
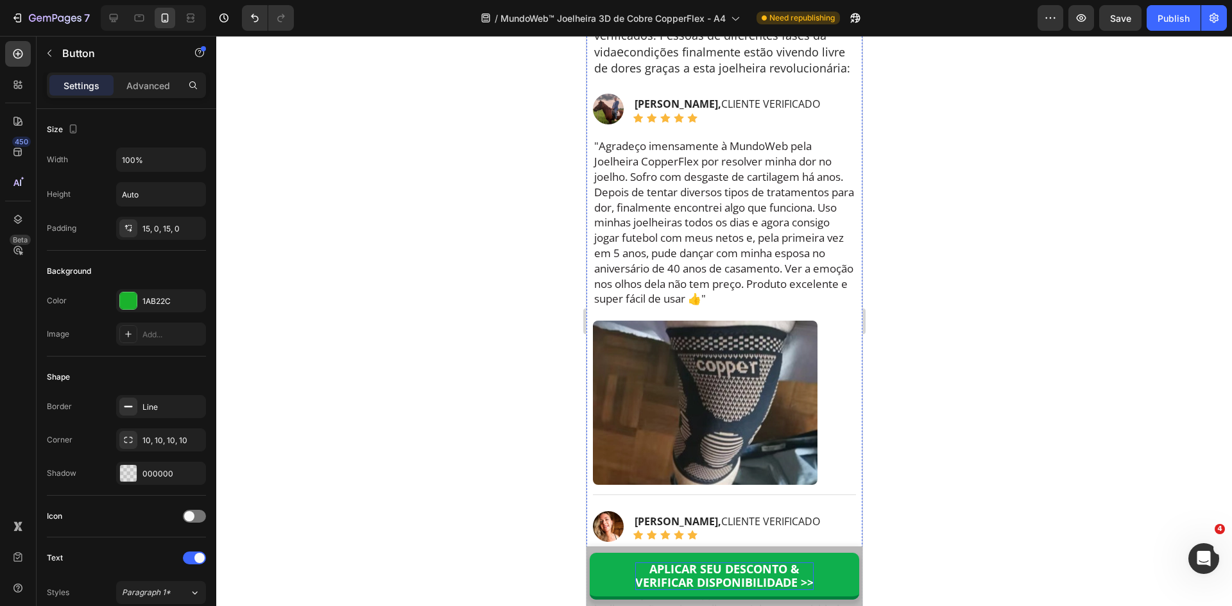
scroll to position [8260, 0]
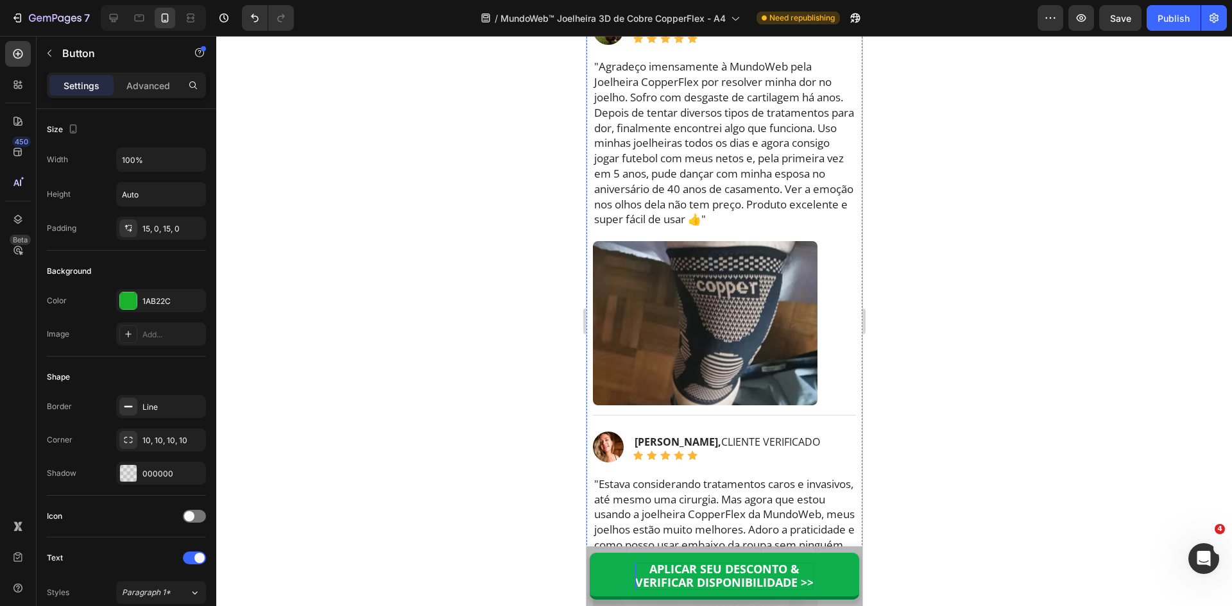
scroll to position [8132, 0]
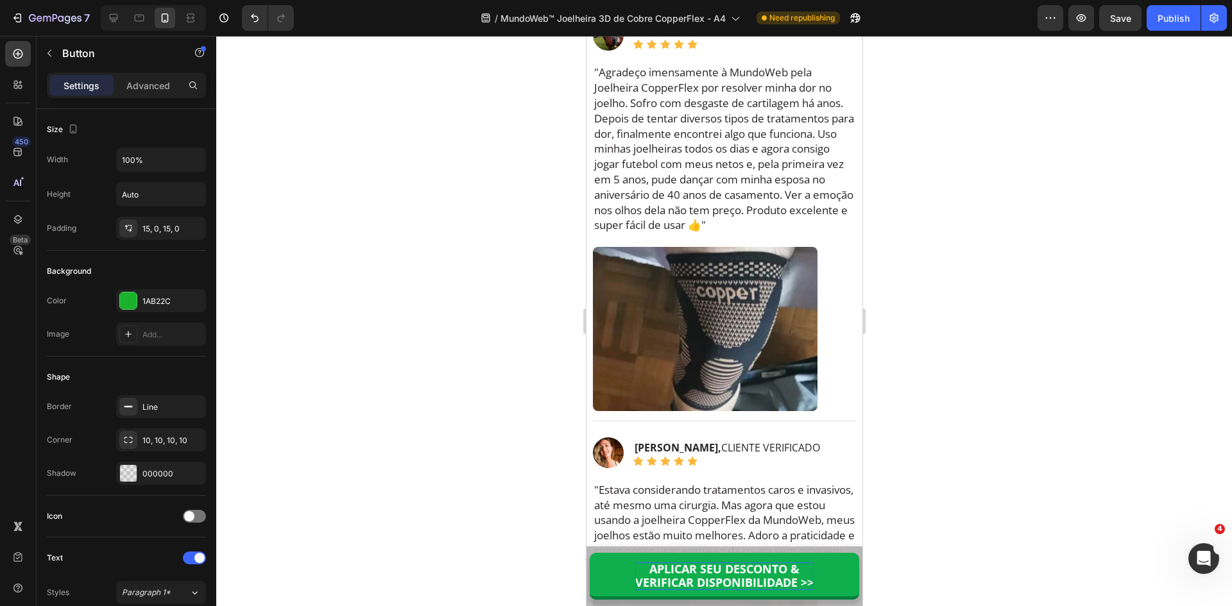
click at [941, 402] on div at bounding box center [724, 321] width 1016 height 571
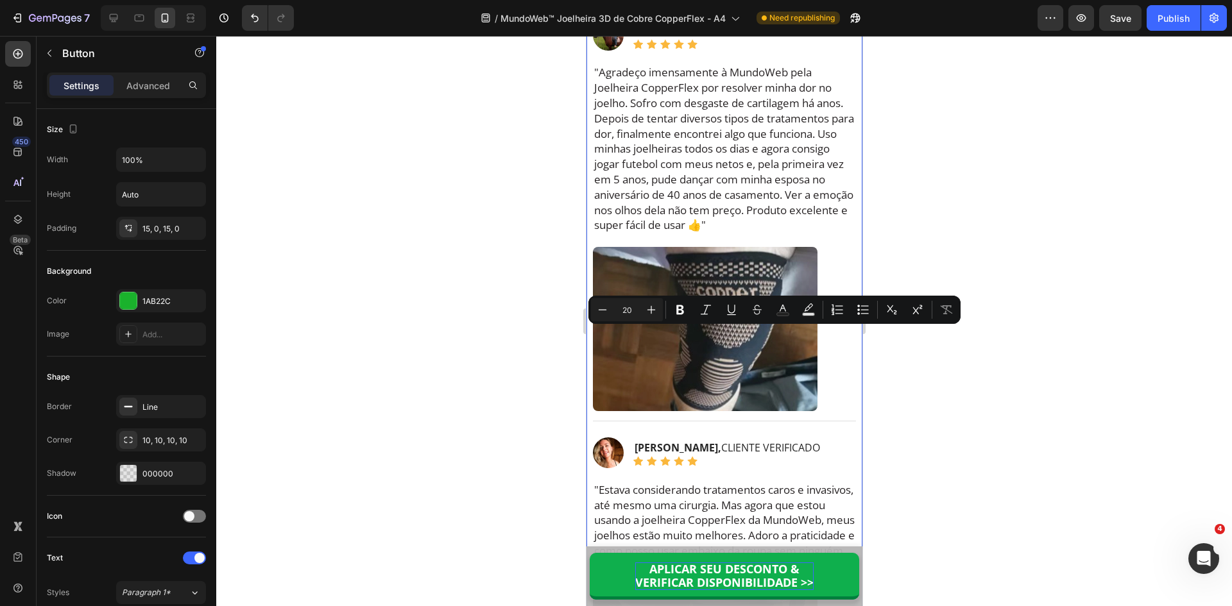
copy p "APLICAR SEU 53% DE DESCONTO & VERIFICAR DISPONIBILIDADE >>"
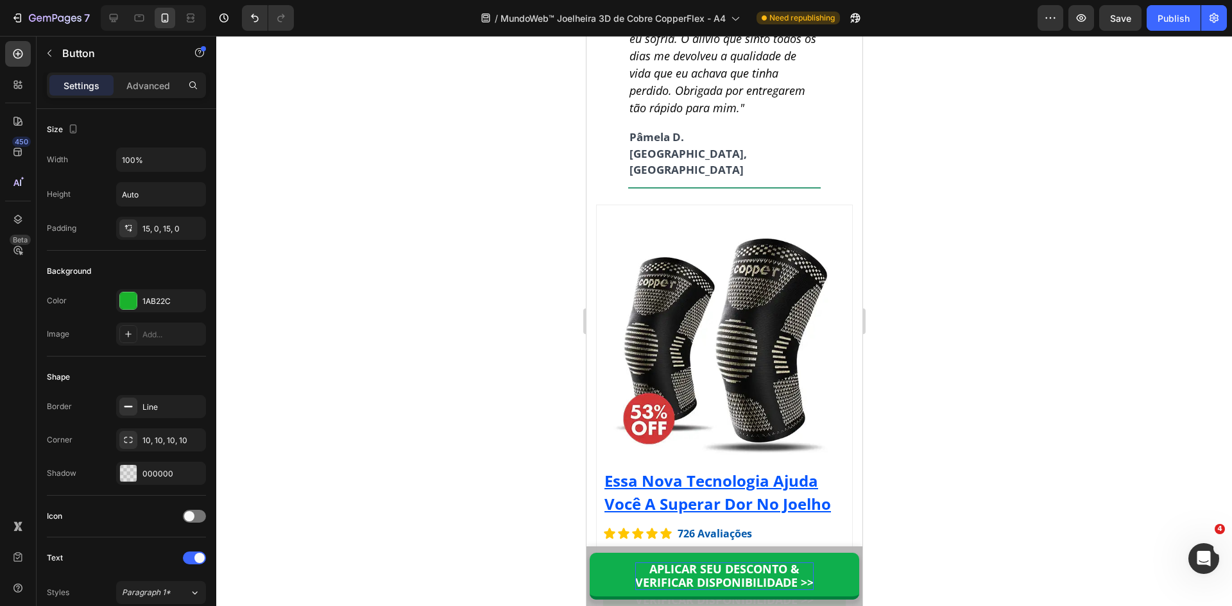
scroll to position [10570, 0]
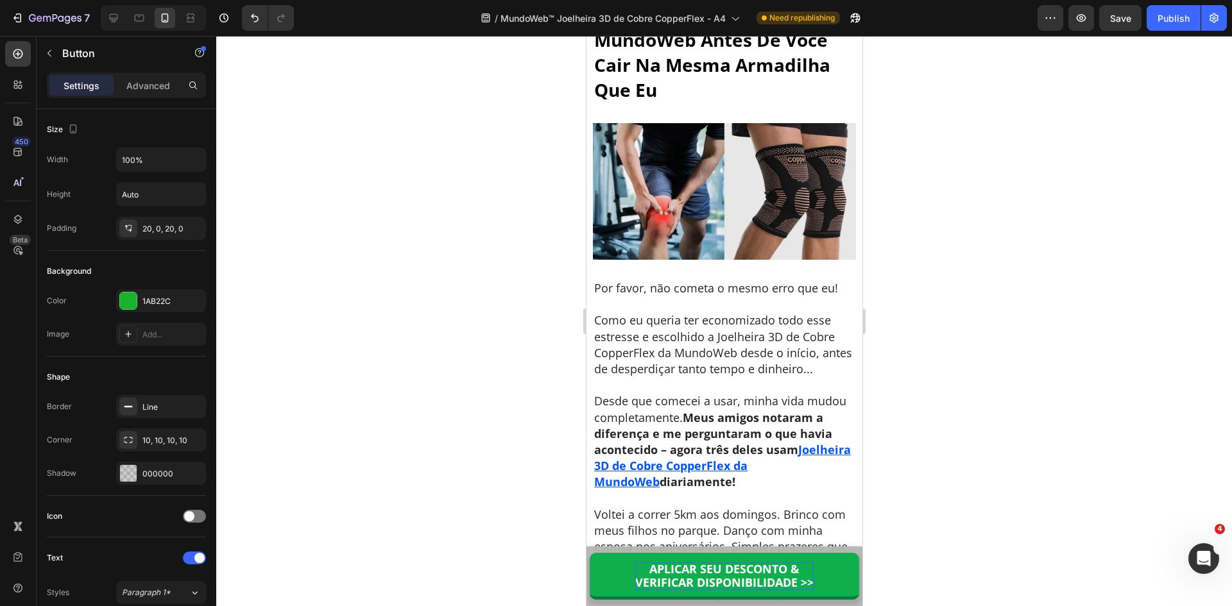
scroll to position [6848, 0]
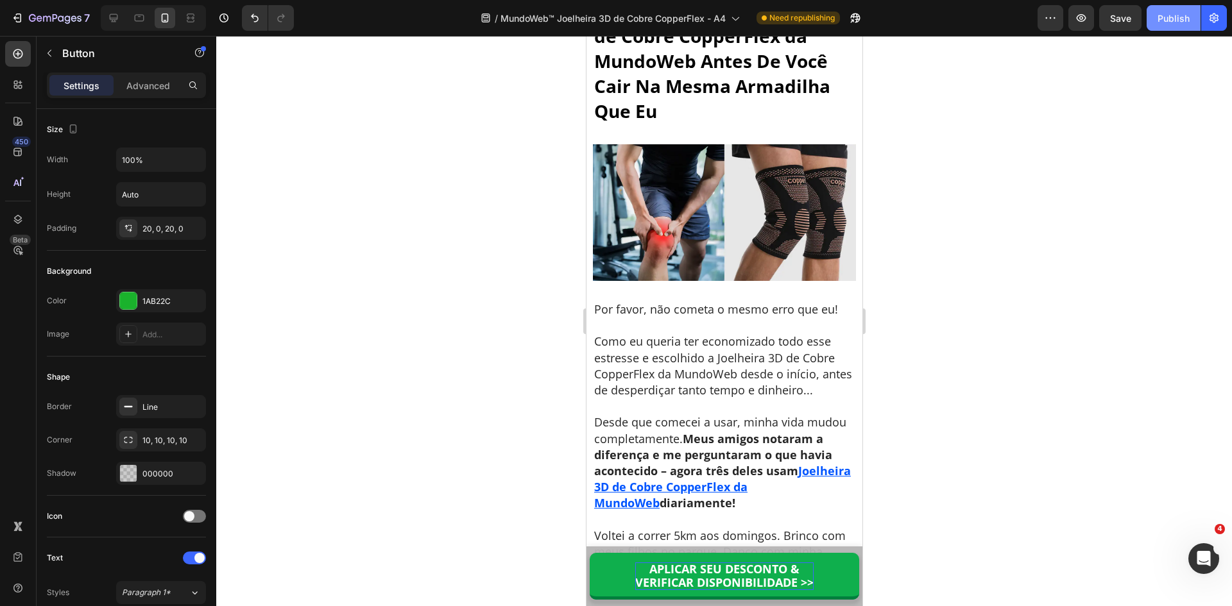
click at [1187, 19] on div "Publish" at bounding box center [1174, 18] width 32 height 13
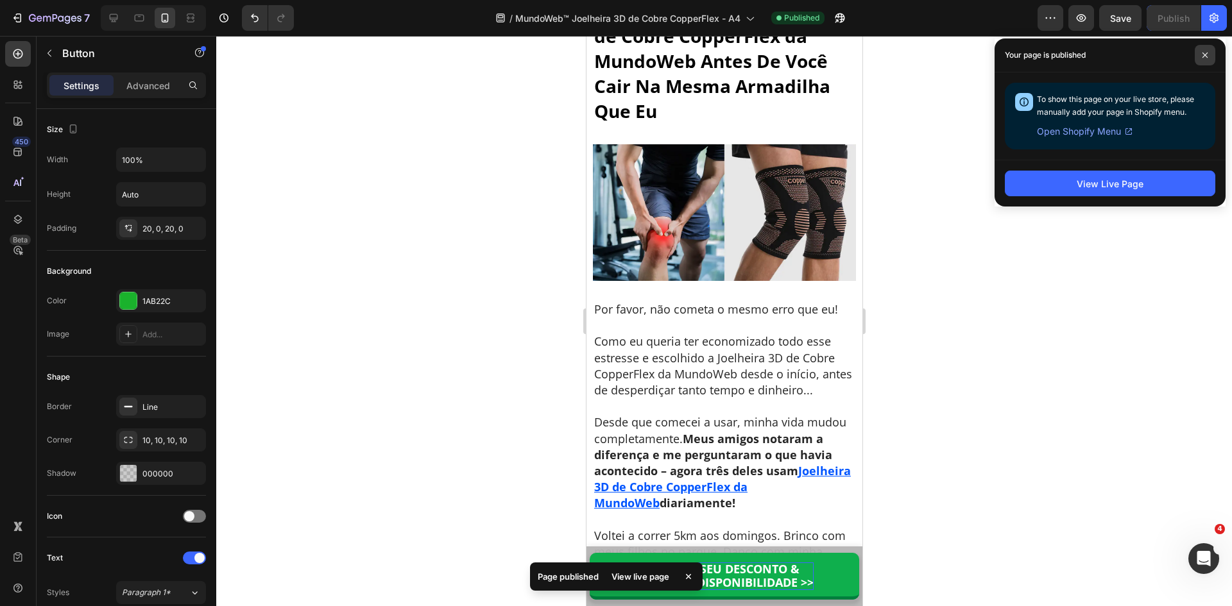
click at [1203, 55] on icon at bounding box center [1205, 55] width 6 height 6
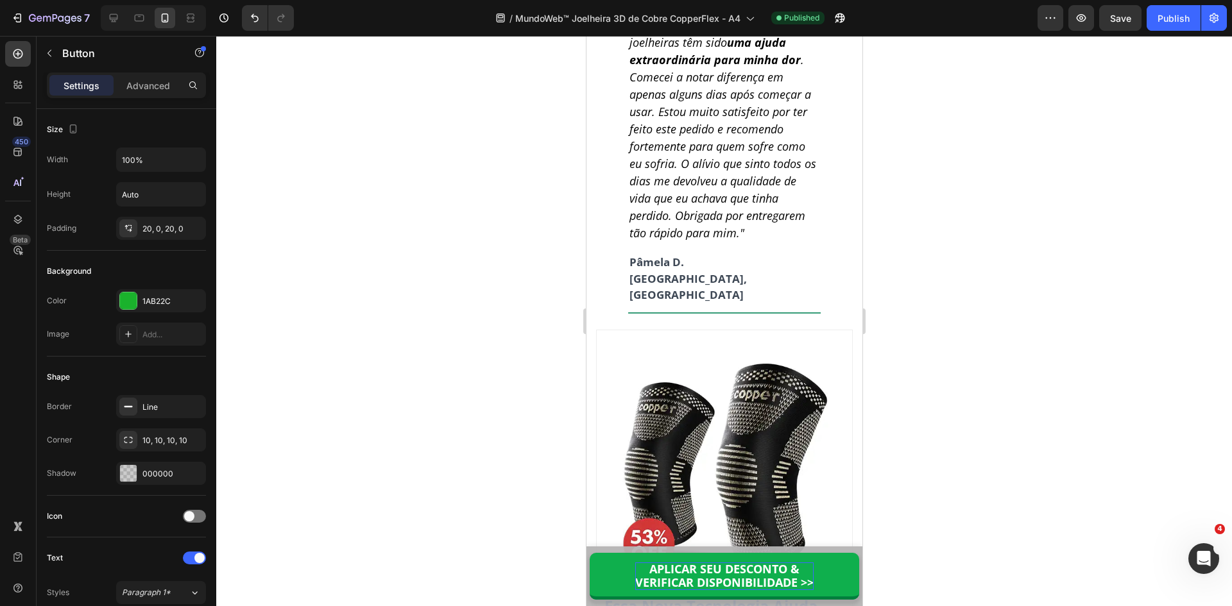
scroll to position [10442, 0]
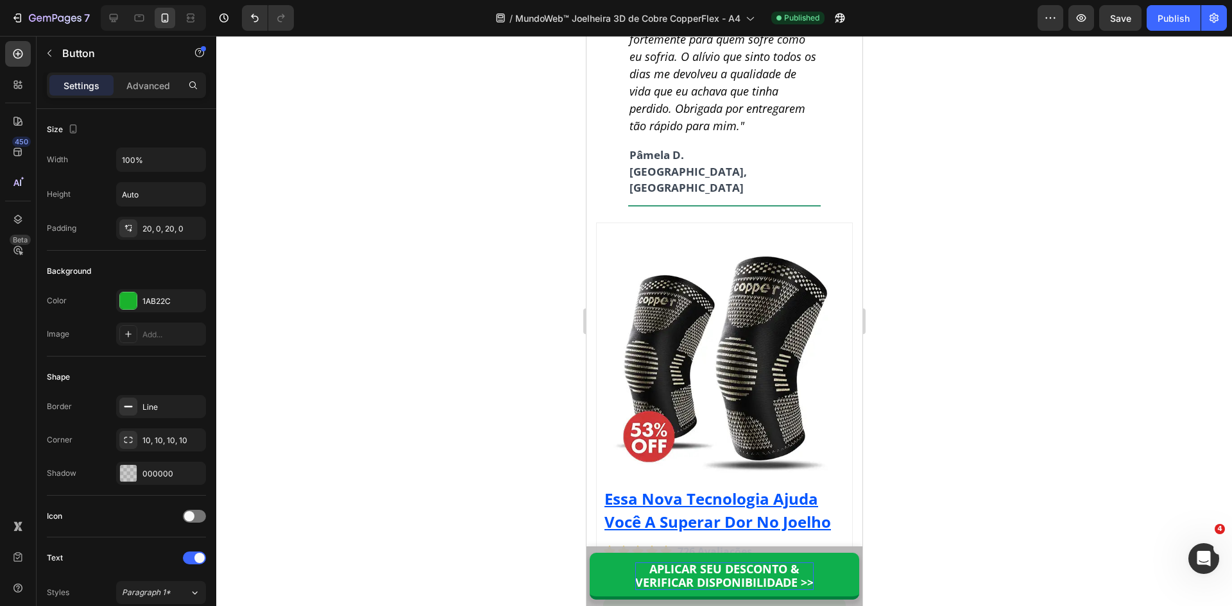
click at [938, 400] on div at bounding box center [724, 321] width 1016 height 571
